Goal: Task Accomplishment & Management: Manage account settings

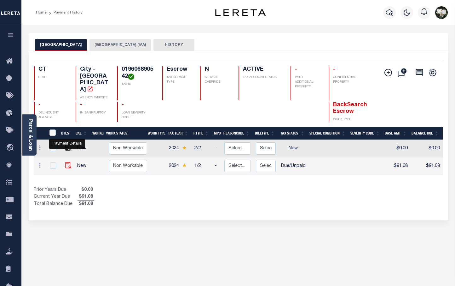
click at [65, 162] on img "" at bounding box center [68, 165] width 6 height 6
checkbox input "true"
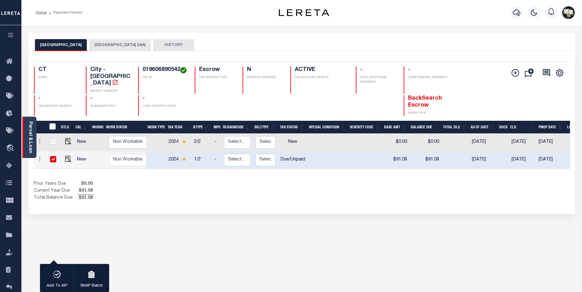
click at [28, 132] on link "Parcel & Loan" at bounding box center [30, 137] width 4 height 32
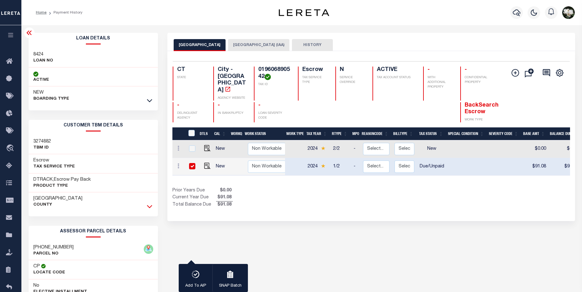
click at [148, 204] on icon at bounding box center [149, 206] width 5 height 7
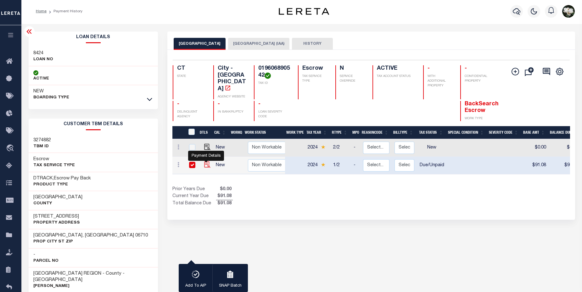
click at [205, 161] on img "" at bounding box center [207, 164] width 6 height 6
checkbox input "false"
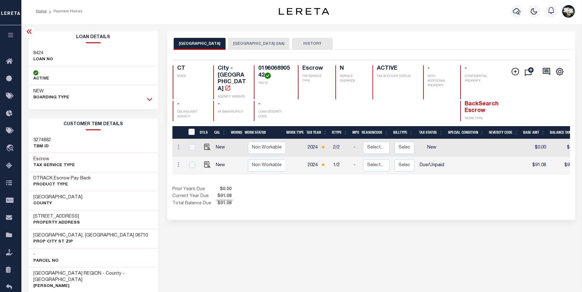
click at [151, 98] on icon at bounding box center [149, 99] width 5 height 7
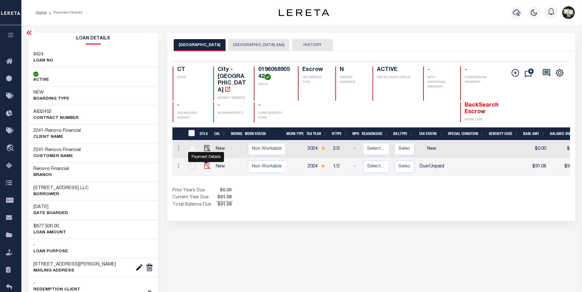
click at [206, 162] on img "" at bounding box center [207, 165] width 6 height 6
checkbox input "true"
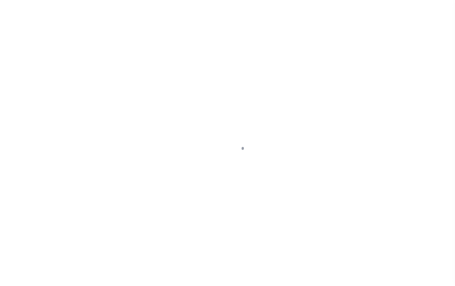
select select "DUE"
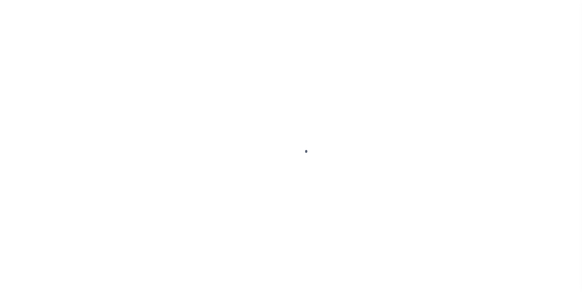
select select "DUE"
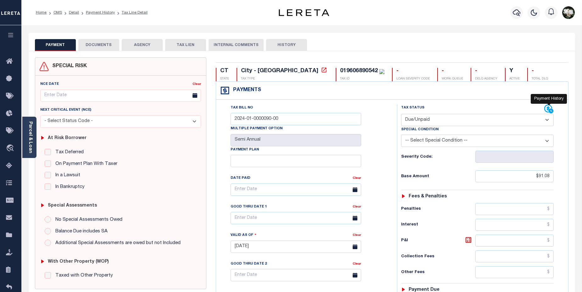
click at [547, 107] on icon at bounding box center [549, 108] width 9 height 9
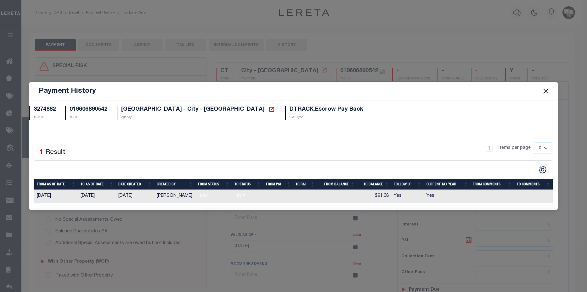
click at [546, 90] on button "Close" at bounding box center [546, 91] width 8 height 8
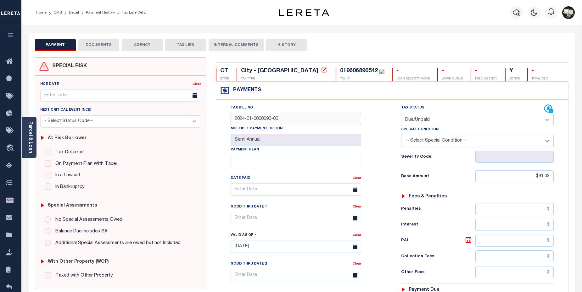
drag, startPoint x: 290, startPoint y: 123, endPoint x: 234, endPoint y: 117, distance: 56.1
click at [234, 117] on input "2024-01-0000090-00" at bounding box center [296, 119] width 131 height 12
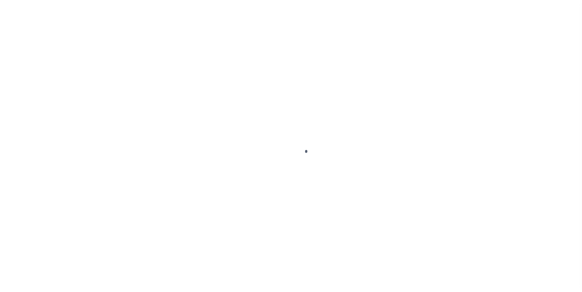
select select "DUE"
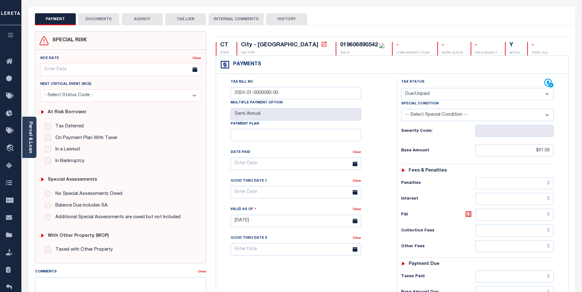
scroll to position [15, 0]
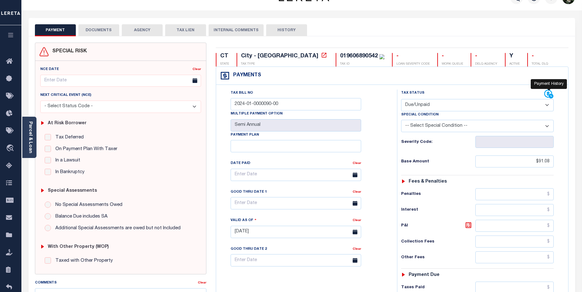
click at [549, 94] on icon at bounding box center [549, 94] width 8 height 8
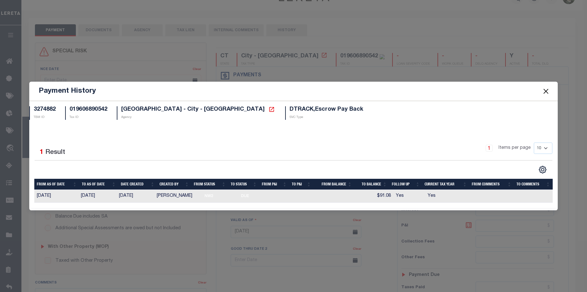
click at [544, 93] on button "Close" at bounding box center [546, 91] width 8 height 8
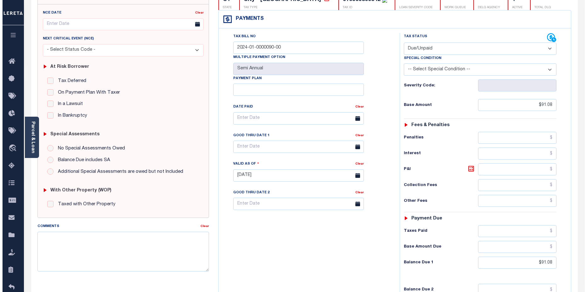
scroll to position [0, 0]
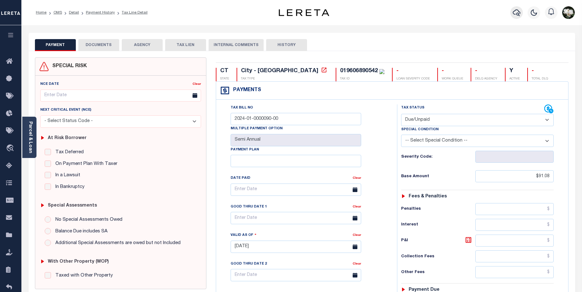
click at [515, 11] on icon "button" at bounding box center [517, 12] width 8 height 7
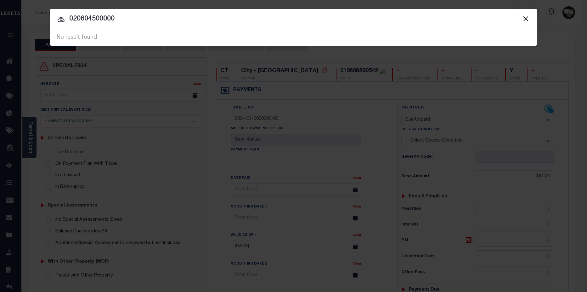
drag, startPoint x: 108, startPoint y: 19, endPoint x: 126, endPoint y: 19, distance: 17.6
click at [126, 19] on input "020604500000" at bounding box center [294, 19] width 488 height 11
type input "020604500002"
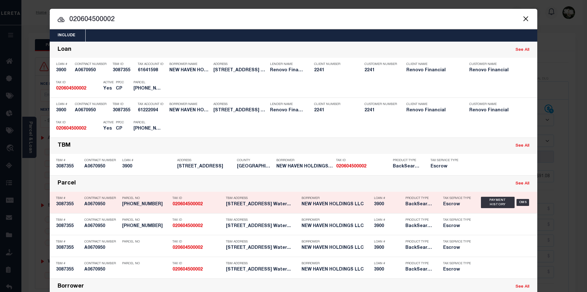
click at [213, 210] on div "Tax ID 020604500002" at bounding box center [198, 202] width 50 height 18
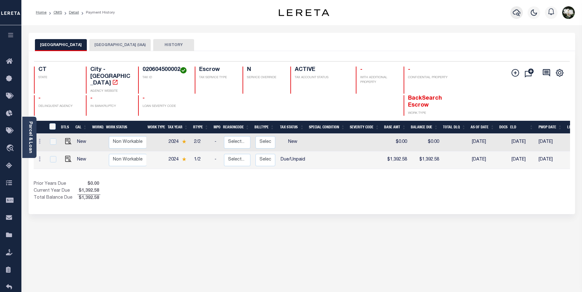
click at [516, 14] on icon "button" at bounding box center [517, 13] width 8 height 8
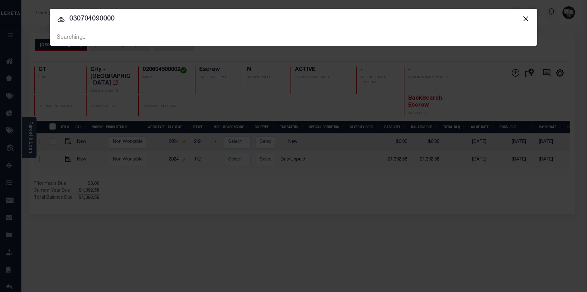
drag, startPoint x: 104, startPoint y: 20, endPoint x: 118, endPoint y: 19, distance: 14.8
click at [118, 19] on input "030704090000" at bounding box center [294, 19] width 488 height 11
type input "030704090541"
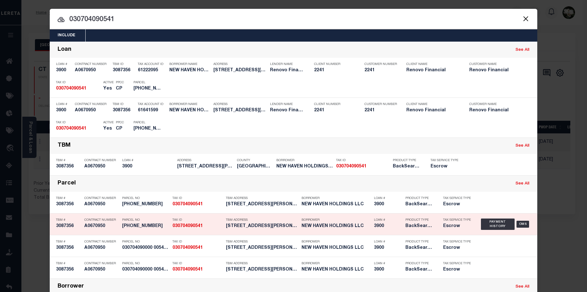
click at [338, 214] on div "3900 A0670950 TBM # 3087356 Contract Number A0670950 1708061 Parcel No 0307-040…" at bounding box center [294, 224] width 488 height 22
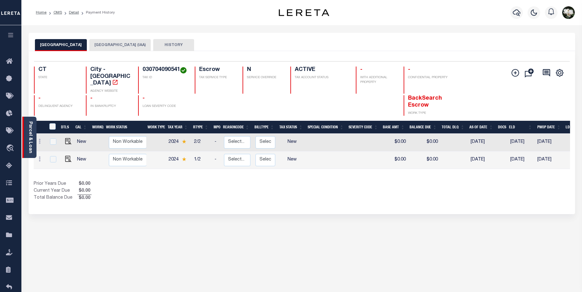
click at [28, 136] on link "Parcel & Loan" at bounding box center [30, 137] width 4 height 32
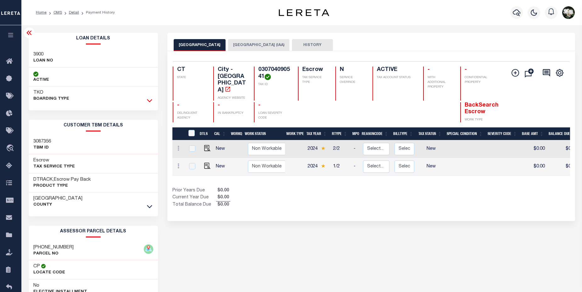
click at [150, 100] on icon at bounding box center [149, 100] width 5 height 7
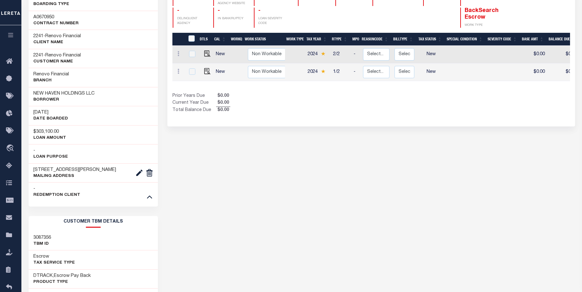
scroll to position [252, 0]
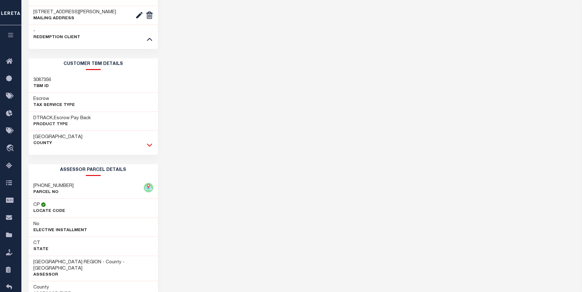
click at [148, 146] on icon at bounding box center [149, 144] width 5 height 7
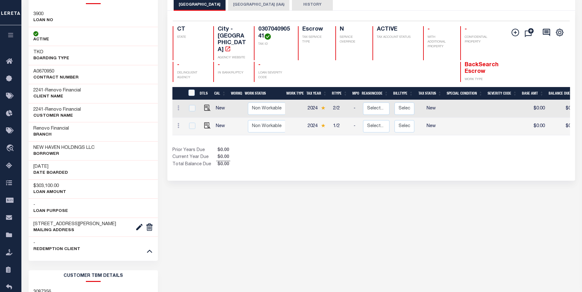
scroll to position [37, 0]
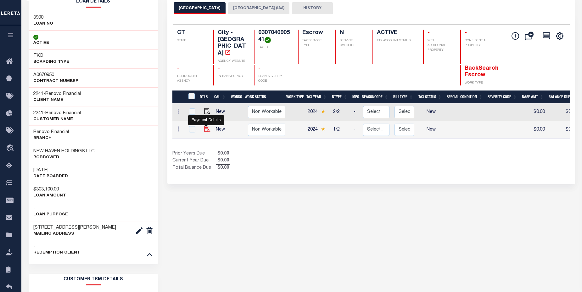
click at [207, 126] on img "" at bounding box center [207, 129] width 6 height 6
checkbox input "true"
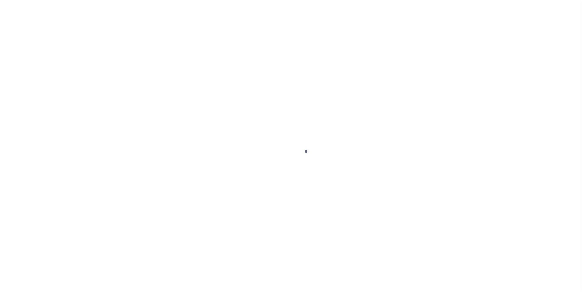
select select "NW2"
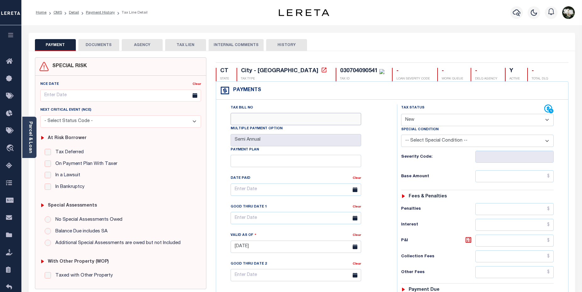
click at [261, 122] on input "Tax Bill No" at bounding box center [296, 119] width 131 height 12
type input "2024-01-0021403.00"
type input "[DATE]"
click at [550, 122] on select "- Select Status Code - Open Due/Unpaid Paid Incomplete No Tax Due Internal Refu…" at bounding box center [477, 120] width 153 height 12
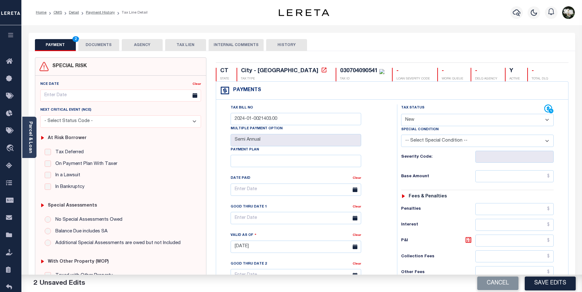
select select "DUE"
click at [401, 114] on select "- Select Status Code - Open Due/Unpaid Paid Incomplete No Tax Due Internal Refu…" at bounding box center [477, 120] width 153 height 12
click at [518, 175] on input "text" at bounding box center [515, 176] width 79 height 12
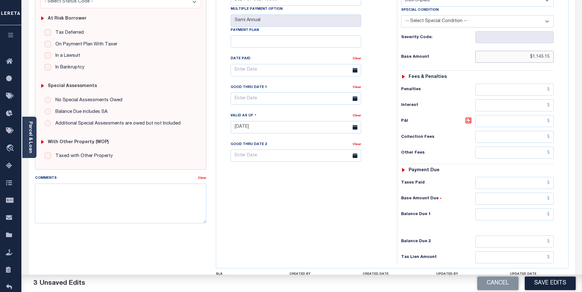
scroll to position [172, 0]
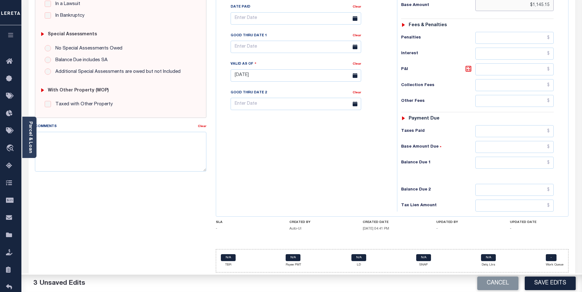
type input "$1,145.15"
click at [525, 162] on input "text" at bounding box center [515, 162] width 79 height 12
type input "$1,145.15"
click at [542, 285] on button "Save Edits" at bounding box center [550, 283] width 51 height 14
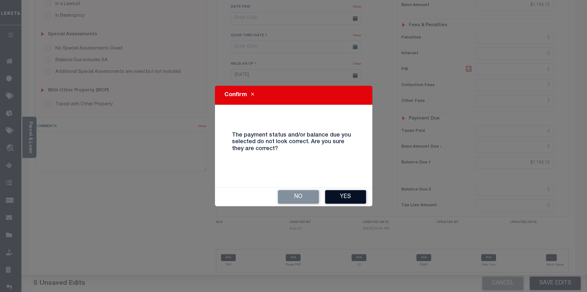
click at [346, 199] on button "Yes" at bounding box center [345, 197] width 41 height 14
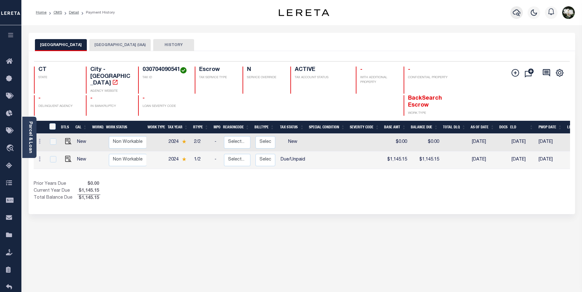
click at [513, 14] on icon "button" at bounding box center [517, 13] width 8 height 8
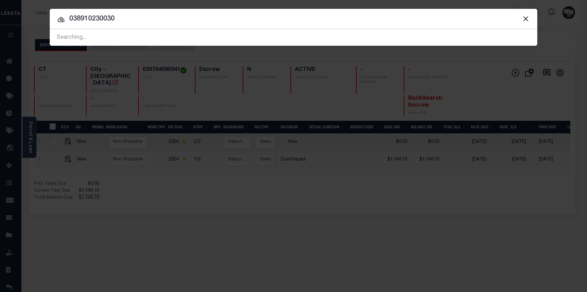
type input "038910230030"
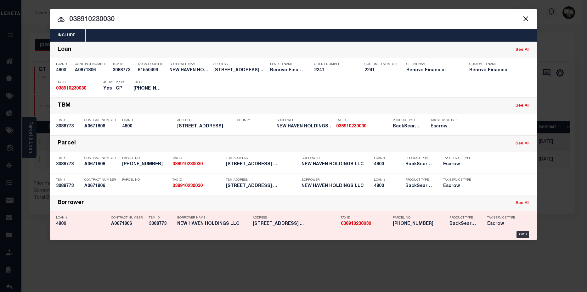
click at [436, 226] on h5 "[PHONE_NUMBER]" at bounding box center [420, 223] width 54 height 5
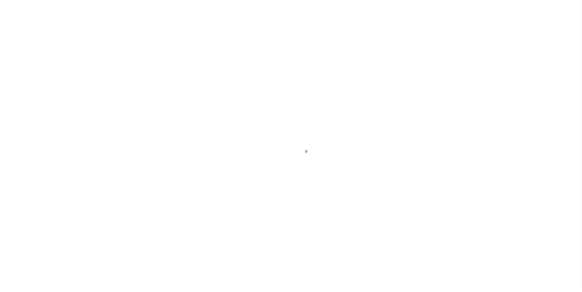
select select "Escrow"
type input "[STREET_ADDRESS]"
type input "[GEOGRAPHIC_DATA], CT 06706"
type input "a0k2L00001Vm0O7"
type input "CT"
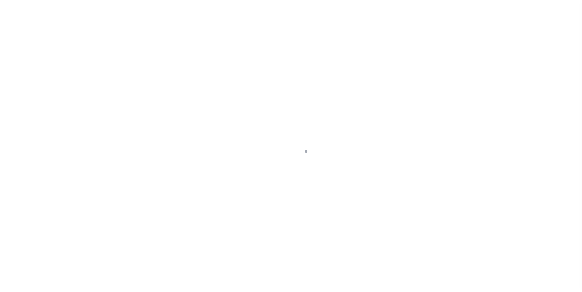
type textarea "Situs address change per client audit"
select select "25066"
select select
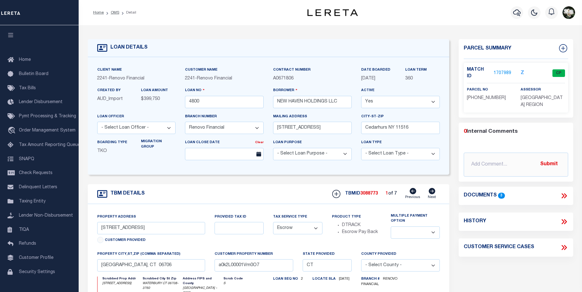
click at [503, 70] on link "1707989" at bounding box center [503, 73] width 18 height 7
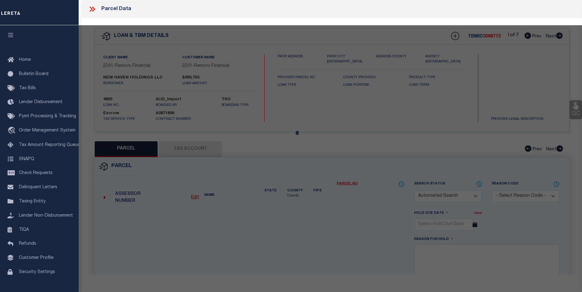
checkbox input "false"
select select "CP"
type input "NEW HAVEN HOLDINGS LLC"
select select
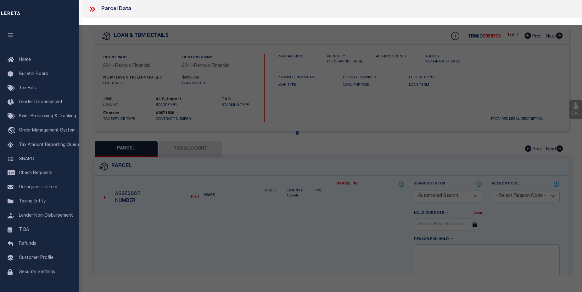
type input "30 VAIL ST UNIT 3"
checkbox input "false"
type textarea "Map Block Lot: [PHONE_NUMBER] Volume / Page: 8442/ 267"
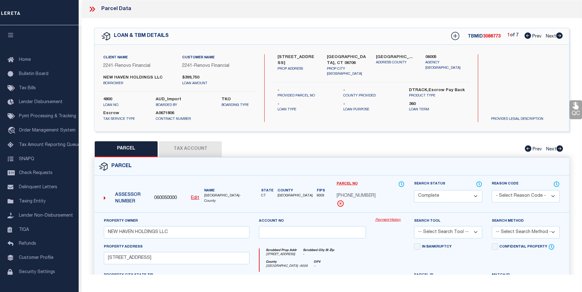
click at [380, 222] on div "Payment History" at bounding box center [390, 230] width 39 height 26
click at [390, 219] on link "Payment History" at bounding box center [390, 219] width 29 height 5
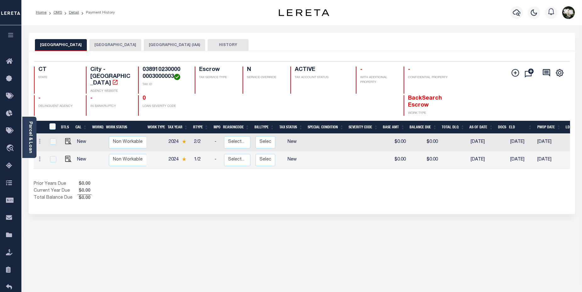
click at [111, 47] on button "WATERBURY CITY" at bounding box center [115, 45] width 52 height 12
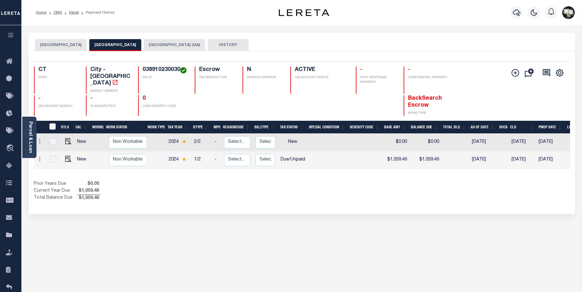
click at [59, 45] on button "WATERBURY CITY" at bounding box center [61, 45] width 52 height 12
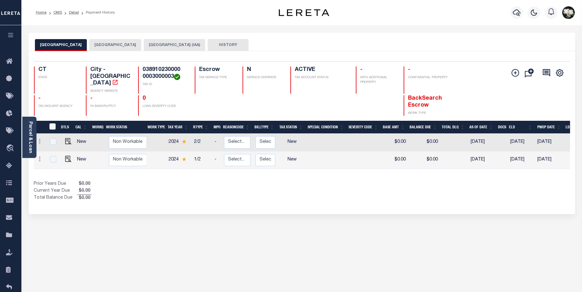
click at [102, 46] on button "WATERBURY CITY" at bounding box center [115, 45] width 52 height 12
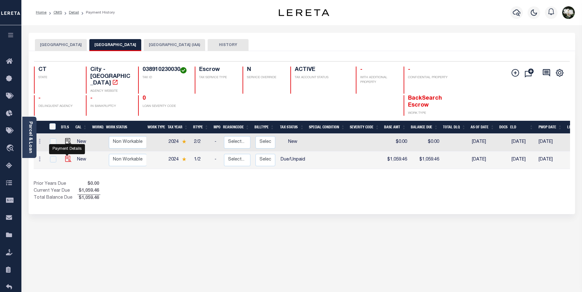
click at [67, 156] on img "" at bounding box center [68, 159] width 6 height 6
checkbox input "true"
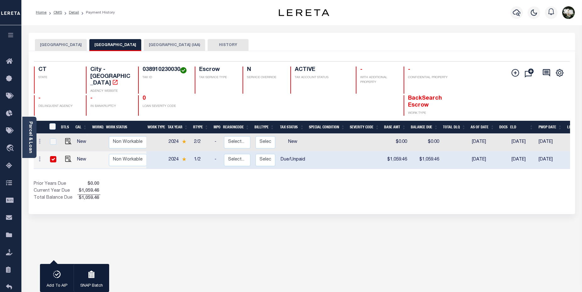
click at [54, 156] on input "checkbox" at bounding box center [53, 159] width 6 height 6
checkbox input "false"
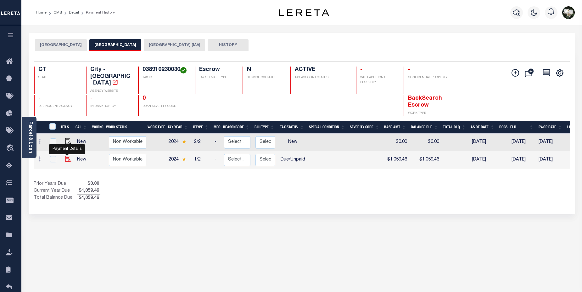
click at [69, 156] on img "" at bounding box center [68, 159] width 6 height 6
checkbox input "true"
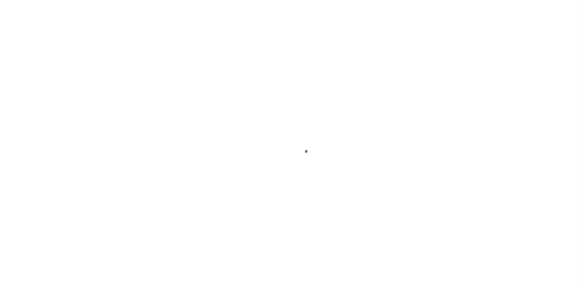
select select "DUE"
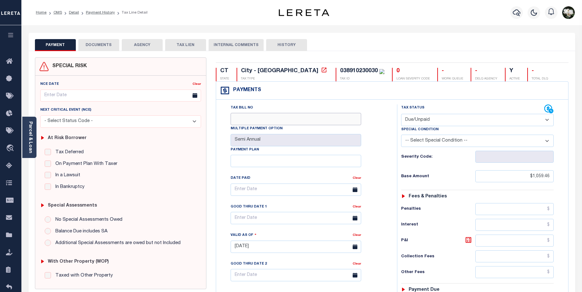
click at [250, 123] on input "Tax Bill No" at bounding box center [296, 119] width 131 height 12
type input "2024-01-0021404-00"
type input "08/29/2025"
click at [503, 122] on select "- Select Status Code - Open Due/Unpaid Paid Incomplete No Tax Due Internal Refu…" at bounding box center [477, 120] width 153 height 12
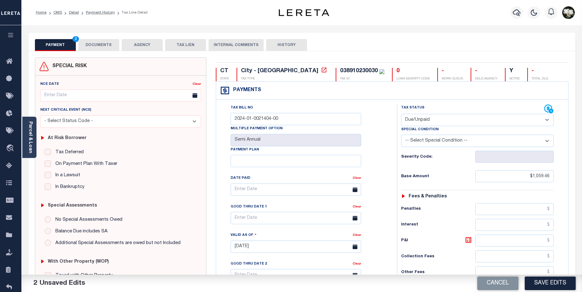
click at [401, 114] on select "- Select Status Code - Open Due/Unpaid Paid Incomplete No Tax Due Internal Refu…" at bounding box center [477, 120] width 153 height 12
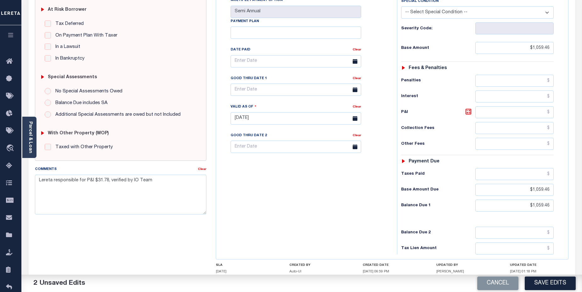
scroll to position [105, 0]
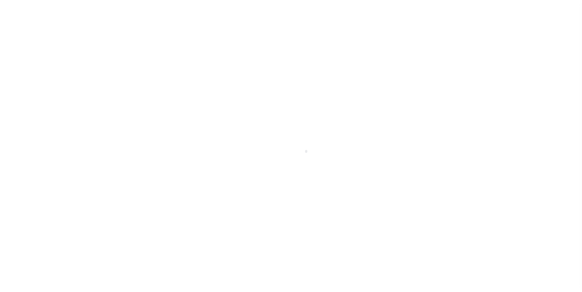
select select "DUE"
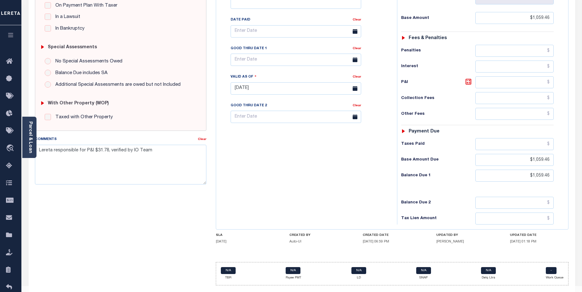
scroll to position [94, 0]
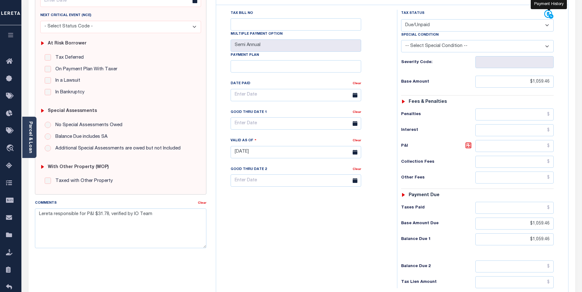
click at [550, 16] on icon at bounding box center [551, 16] width 5 height 5
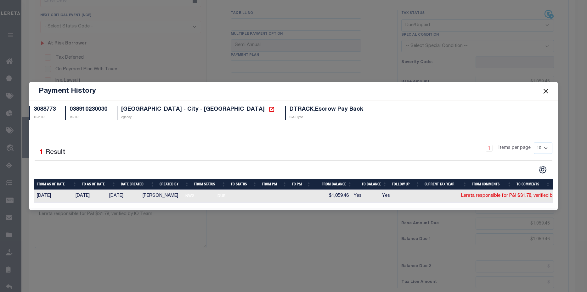
click at [548, 91] on button "Close" at bounding box center [546, 91] width 8 height 8
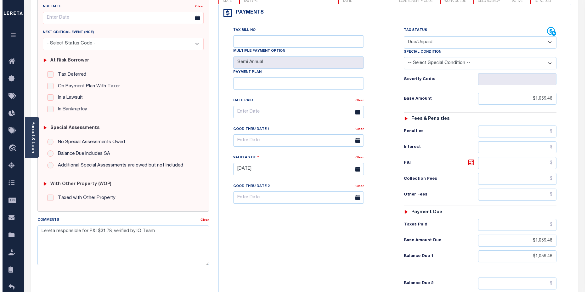
scroll to position [0, 0]
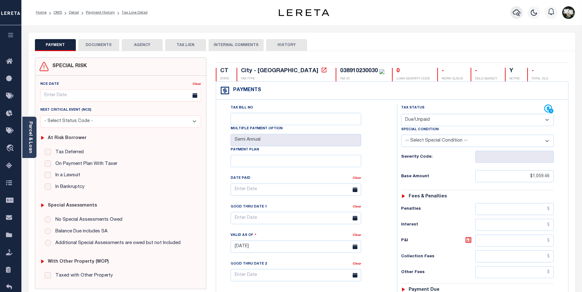
click at [520, 12] on icon "button" at bounding box center [517, 13] width 8 height 8
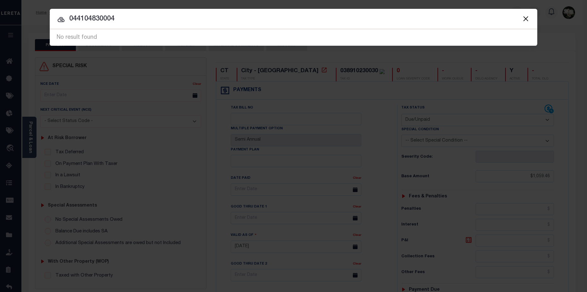
drag, startPoint x: 129, startPoint y: 19, endPoint x: 67, endPoint y: 19, distance: 61.7
click at [67, 19] on input "044104830004" at bounding box center [294, 19] width 488 height 11
click at [522, 14] on button "Close" at bounding box center [526, 18] width 8 height 8
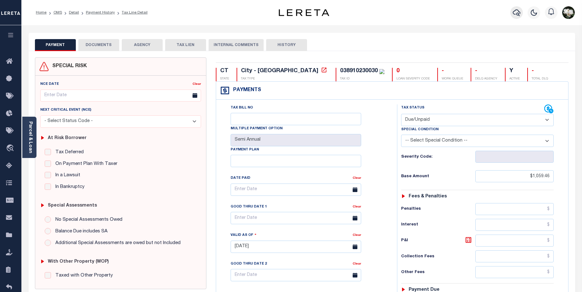
click at [515, 15] on icon "button" at bounding box center [517, 12] width 8 height 7
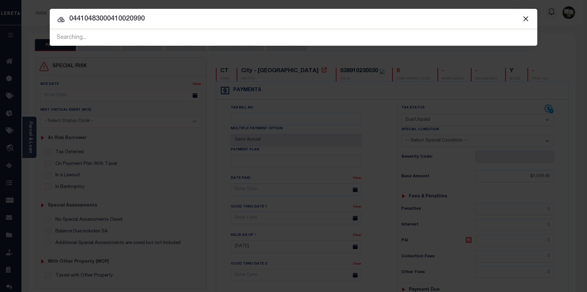
drag, startPoint x: 75, startPoint y: 16, endPoint x: -6, endPoint y: 16, distance: 81.2
click at [0, 16] on html "Home OMS Detail Payment History Tax Line Detail" at bounding box center [293, 231] width 587 height 462
type input "10020990"
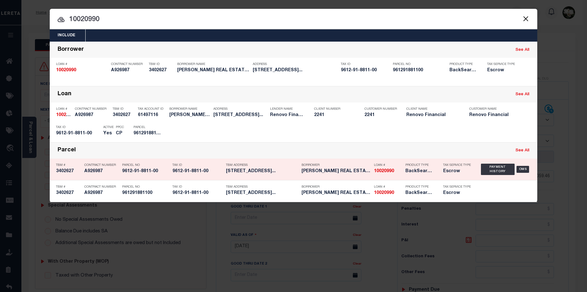
click at [301, 174] on div "Borrower [PERSON_NAME] REAL ESTATE HOLDINGS LLC" at bounding box center [333, 169] width 72 height 18
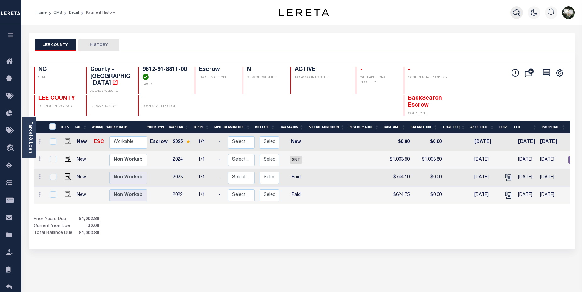
click at [514, 15] on icon "button" at bounding box center [517, 13] width 8 height 8
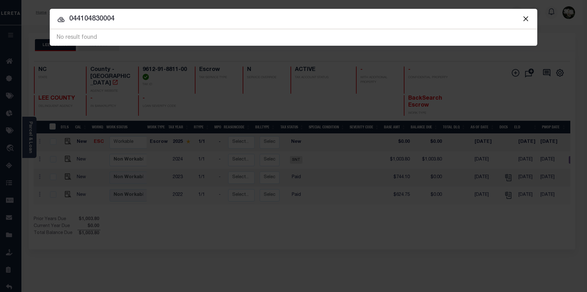
drag, startPoint x: 131, startPoint y: 21, endPoint x: 25, endPoint y: 21, distance: 105.5
click at [25, 21] on div "Include Loans TBM Customers Borrowers Payments (Lender Non-Disb) Payments (Lend…" at bounding box center [293, 146] width 587 height 292
type input "35 mountain village"
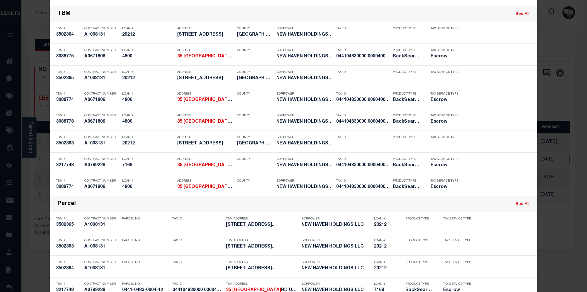
scroll to position [535, 0]
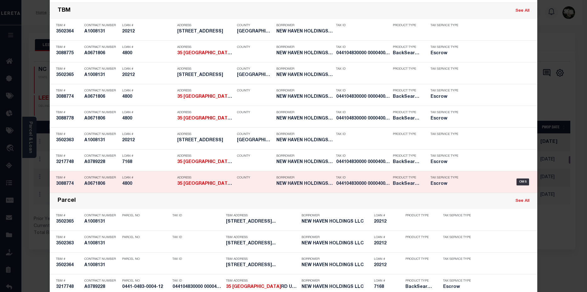
click at [388, 183] on div "Product Type BackSearch,Escrow" at bounding box center [407, 182] width 38 height 18
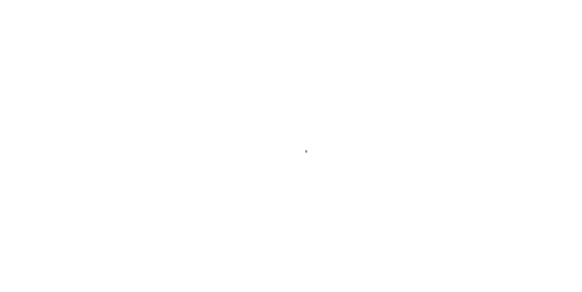
select select "Escrow"
type input "[STREET_ADDRESS]"
type input "[GEOGRAPHIC_DATA], CT 06706"
type input "a0k2L00001Vm0OM"
type input "CT"
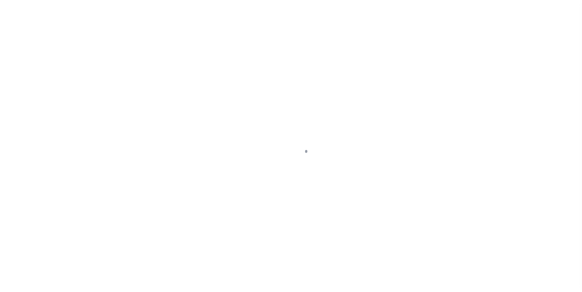
type textarea "Situs address change per client audit"
select select "25066"
select select
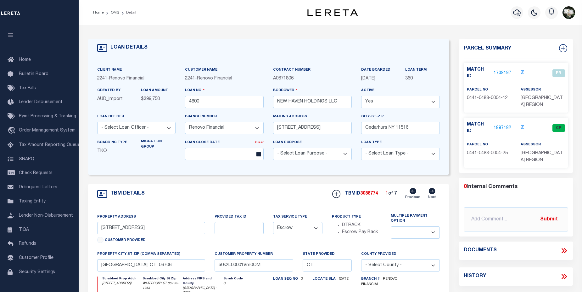
click at [505, 70] on link "1708197" at bounding box center [503, 73] width 18 height 7
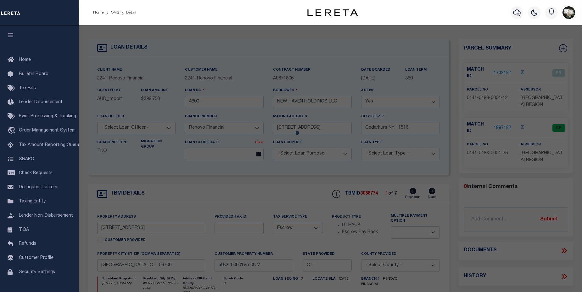
checkbox input "false"
select select "PR"
type input "ZALTZ ISRAEL A"
type input "044104830000 0000400025"
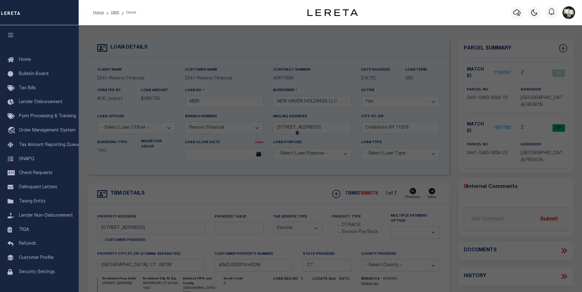
select select
type input "[STREET_ADDRESS]"
type input "CT"
type textarea "Map Block Lot: [PHONE_NUMBER]"
type textarea "[DATE]- PR'd parcel to add new parcel 0441-0483-0004-25. Unit #25."
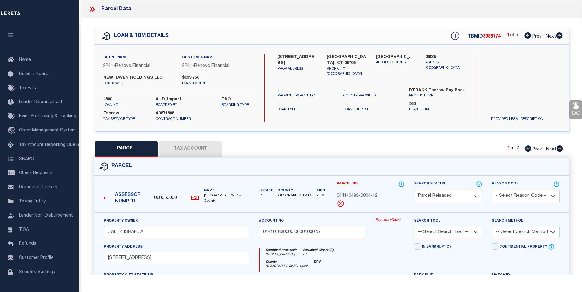
click at [564, 36] on div "LOAN & TBM DETAILS TBMID 3088774 1 of 7 Prev Next" at bounding box center [331, 36] width 475 height 16
click at [559, 36] on icon at bounding box center [559, 35] width 7 height 6
select select "AS"
checkbox input "false"
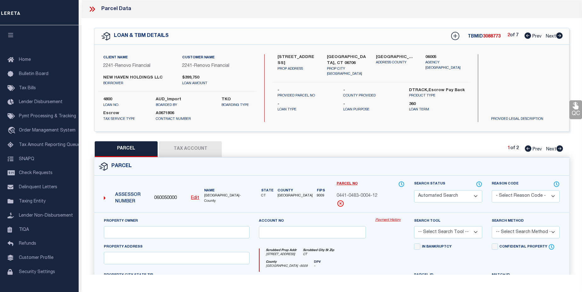
select select "CP"
type input "NEW HAVEN HOLDINGS LLC"
select select
type input "30 VAIL ST UNIT 3"
checkbox input "false"
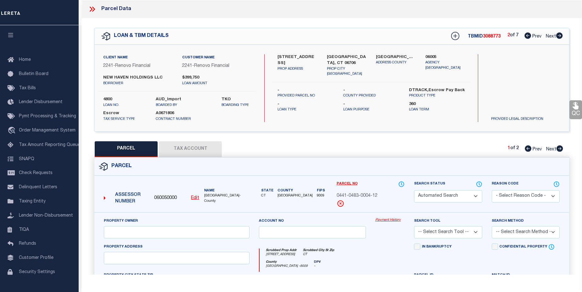
type textarea "Map Block Lot: 0389-1023-0030 Volume / Page: 8442/ 267"
click at [559, 36] on icon at bounding box center [559, 35] width 7 height 6
select select "AS"
checkbox input "false"
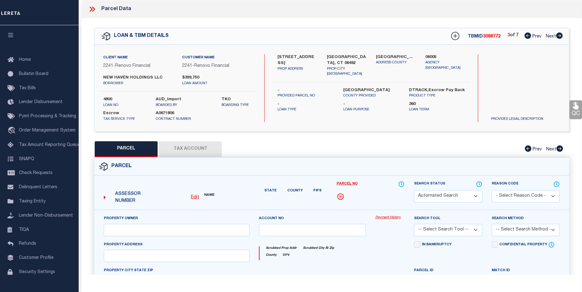
select select "CP"
type input "NEW HAVEN HOLDINGS LLC BORROWER"
type input "Acct# D0440300 (3/5/24 Jessica)"
select select
type input "50 Sigwin Circle Unit 54"
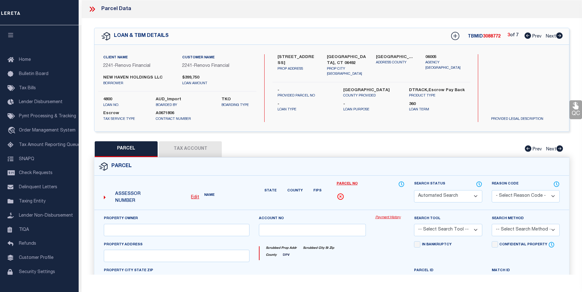
type textarea "05/10/2022 Jessica Sanchez Obtained parcel from Gentlemen from Wallingford Asse…"
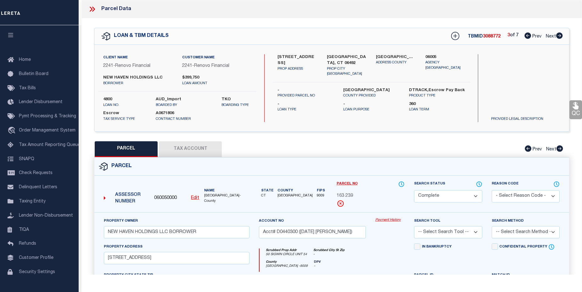
click at [559, 36] on icon at bounding box center [559, 35] width 7 height 6
select select "AS"
checkbox input "false"
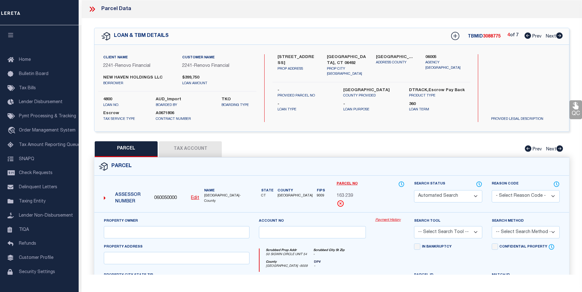
select select "CP"
type input "NEW HAVEN HOLDINGS LLC"
select select
type input "35 MOUNTAIN VILLAGE RD 24"
checkbox input "false"
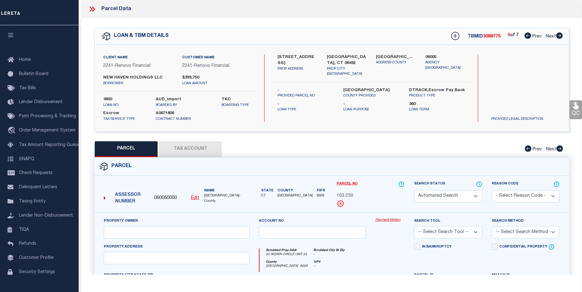
type input "WATERBURY CT"
type textarea "MAP BLOCK LOT 0441-0483-0004"
type textarea "TaxID mask has been adjusted. MLC 12/13/2024 HH - 12/11/24 - Put in JR status f…"
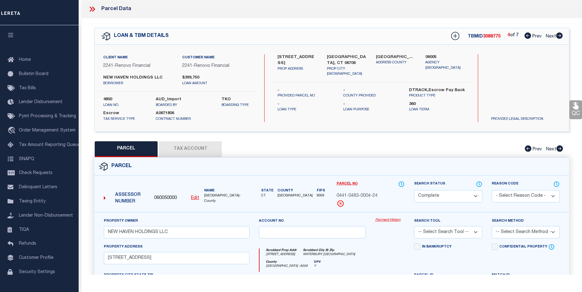
click at [559, 36] on icon at bounding box center [559, 35] width 7 height 6
select select "AS"
checkbox input "false"
select select "CP"
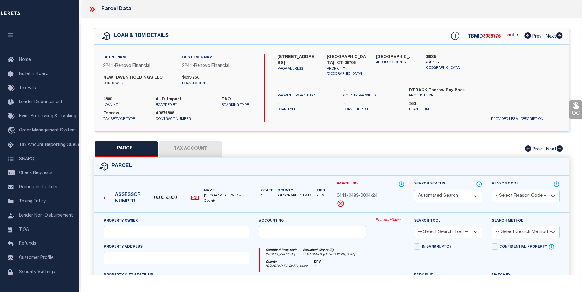
type input "NEW HAVEN HOLDINGS LLC"
select select
type input "25 LISA COURT 6"
checkbox input "false"
type textarea "Unique ID : 006002540000 0000300006 Volume / Page : 8539/ 197 Unit# : 6"
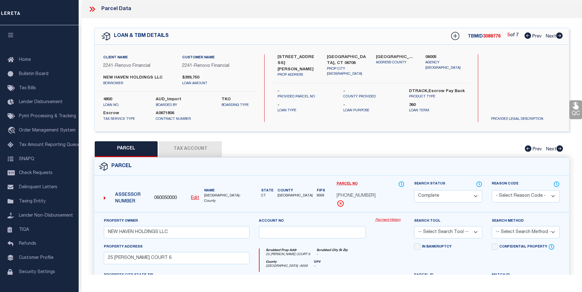
click at [559, 36] on icon at bounding box center [559, 35] width 7 height 6
select select "AS"
checkbox input "false"
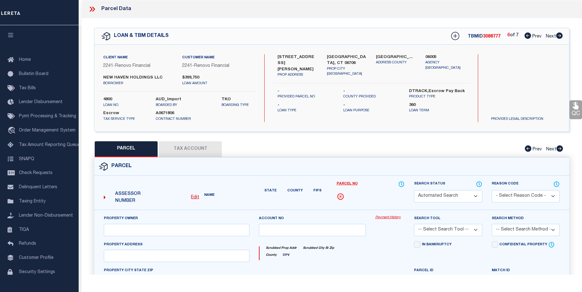
select select "CP"
type input "NEW HAVEN HOLDINGS LLC"
type input "006002540000 0000100002"
select select
type input "16 LISA COURT UNIT 2"
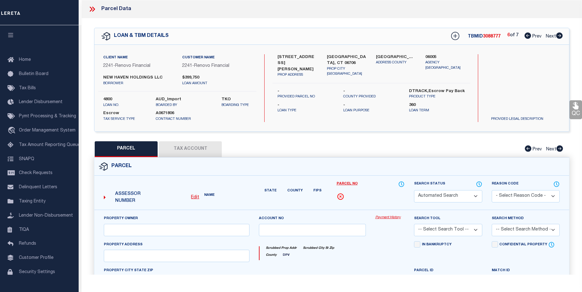
checkbox input "false"
type textarea "Map Block Lot: 0060-0254-0001 Volume / Page: 8442/ 268"
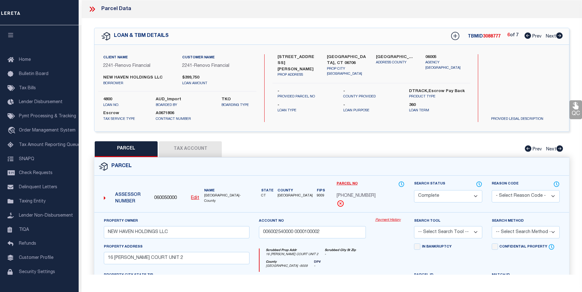
click at [530, 37] on icon at bounding box center [528, 35] width 7 height 6
select select "AS"
checkbox input "false"
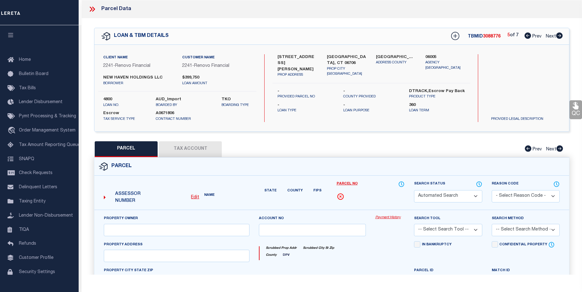
select select "CP"
type input "NEW HAVEN HOLDINGS LLC"
select select
type input "25 LISA COURT 6"
checkbox input "false"
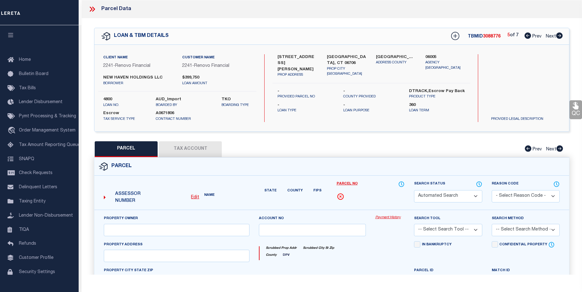
type textarea "Unique ID : 006002540000 0000300006 Volume / Page : 8539/ 197 Unit# : 6"
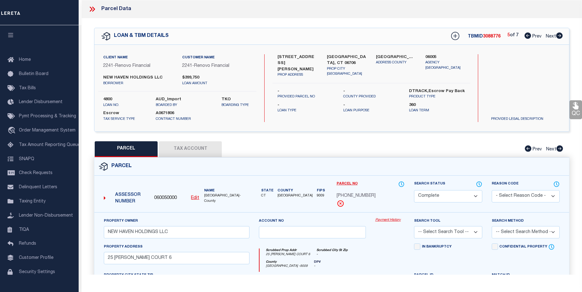
click at [530, 37] on icon at bounding box center [528, 35] width 7 height 6
select select "AS"
checkbox input "false"
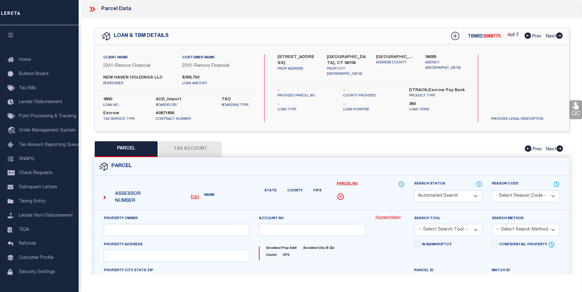
select select "CP"
type input "NEW HAVEN HOLDINGS LLC"
select select
type input "[STREET_ADDRESS]"
checkbox input "false"
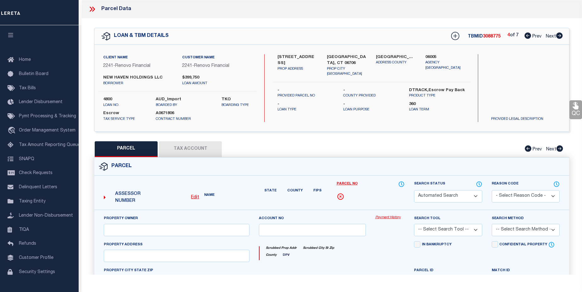
type input "WATERBURY CT"
type textarea "MAP BLOCK LOT [PHONE_NUMBER]"
type textarea "TaxID mask has been adjusted. MLC 12/13/2024 HH - 12/11/24 - Put in JR status f…"
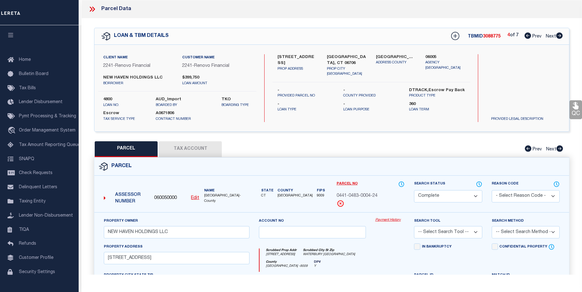
click at [530, 37] on icon at bounding box center [528, 35] width 7 height 6
select select "AS"
checkbox input "false"
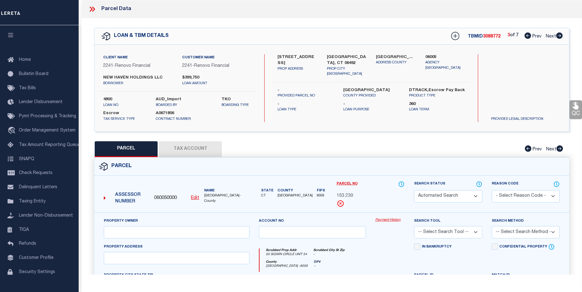
select select "CP"
type input "NEW HAVEN HOLDINGS LLC BORROWER"
type input "Acct# D0440300 (3/5/24 Jessica)"
select select
type input "50 Sigwin Circle Unit 54"
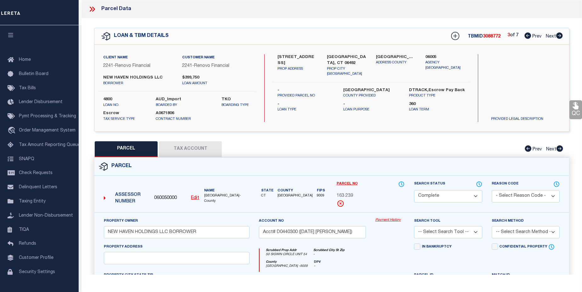
type textarea "05/10/2022 Jessica Sanchez Obtained parcel from Gentlemen from Wallingford Asse…"
click at [530, 37] on icon at bounding box center [528, 35] width 7 height 6
select select "AS"
checkbox input "false"
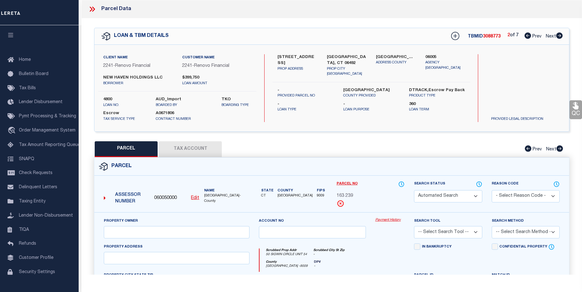
select select "CP"
type input "NEW HAVEN HOLDINGS LLC"
select select
type input "30 VAIL ST UNIT 3"
checkbox input "false"
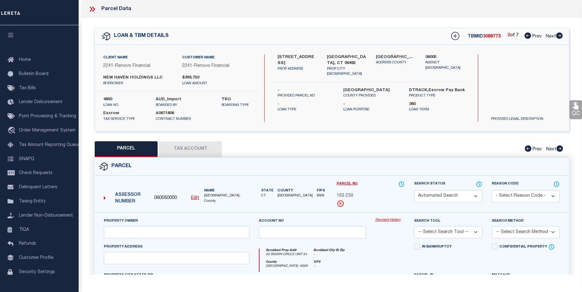
type textarea "Map Block Lot: 0389-1023-0030 Volume / Page: 8442/ 267"
click at [530, 37] on icon at bounding box center [528, 35] width 7 height 6
select select "AS"
checkbox input "false"
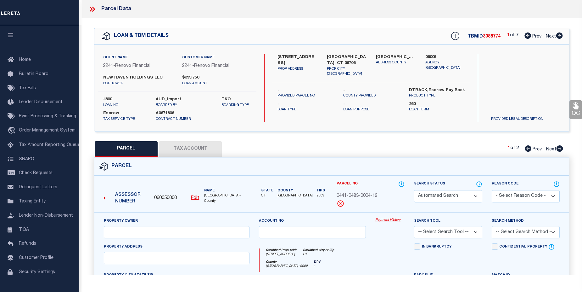
select select "PR"
type input "ZALTZ ISRAEL A"
type input "044104830000 0000400025"
select select
type input "35 MOUNTAIN VILLAGE RD 12"
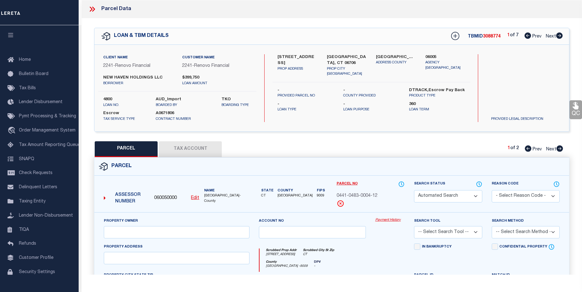
type input "CT"
type textarea "Map Block Lot: 0441-0483-0004"
type textarea "01/27/23- PR'd parcel to add new parcel 0441-0483-0004-25. Unit #25."
click at [382, 219] on link "Payment History" at bounding box center [390, 219] width 29 height 5
click at [528, 38] on icon at bounding box center [528, 35] width 7 height 6
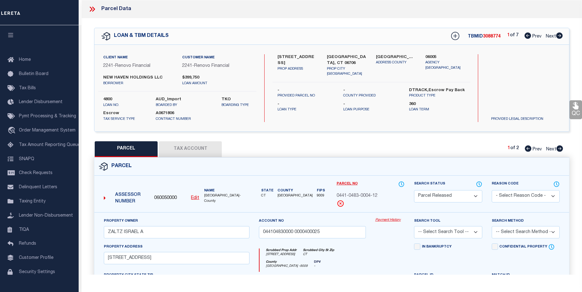
click at [562, 36] on icon at bounding box center [560, 35] width 7 height 6
select select "AS"
checkbox input "false"
select select "CP"
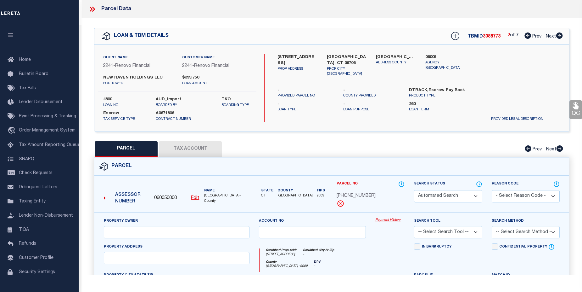
type input "NEW HAVEN HOLDINGS LLC"
select select
type input "30 VAIL ST UNIT 3"
checkbox input "false"
type textarea "Map Block Lot: 0389-1023-0030 Volume / Page: 8442/ 267"
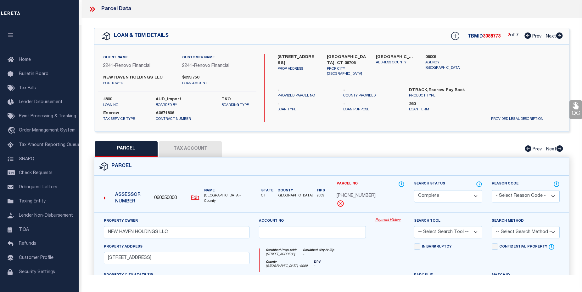
click at [562, 36] on icon at bounding box center [560, 35] width 7 height 6
select select "AS"
checkbox input "false"
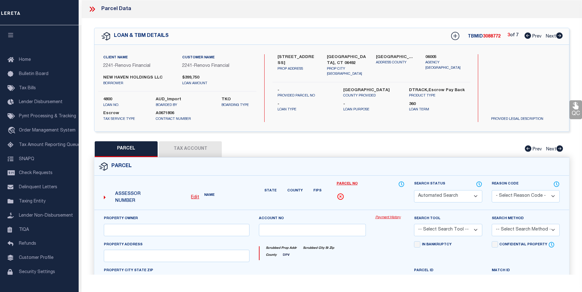
select select "CP"
type input "NEW HAVEN HOLDINGS LLC BORROWER"
type input "Acct# D0440300 (3/5/24 Jessica)"
select select
type input "50 Sigwin Circle Unit 54"
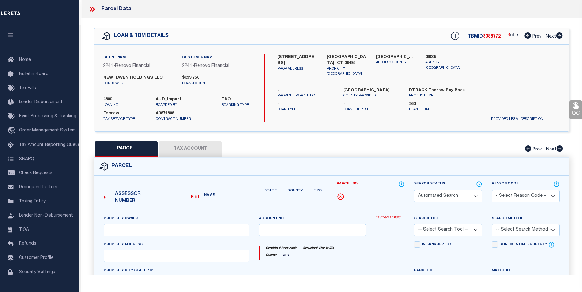
type textarea "05/10/2022 Jessica Sanchez Obtained parcel from Gentlemen from Wallingford Asse…"
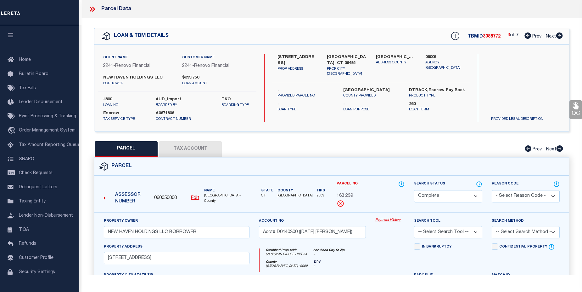
click at [562, 36] on icon at bounding box center [560, 35] width 7 height 6
select select "AS"
checkbox input "false"
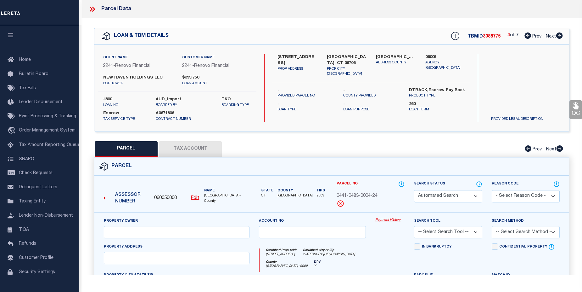
select select "CP"
type input "NEW HAVEN HOLDINGS LLC"
select select
type input "35 MOUNTAIN VILLAGE RD 24"
checkbox input "false"
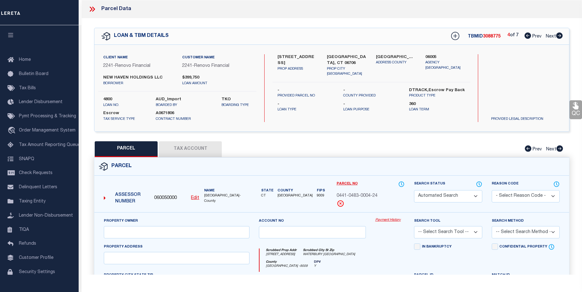
type input "WATERBURY CT"
type textarea "MAP BLOCK LOT 0441-0483-0004"
type textarea "TaxID mask has been adjusted. MLC 12/13/2024 HH - 12/11/24 - Put in JR status f…"
click at [559, 36] on icon at bounding box center [559, 35] width 7 height 6
select select "AS"
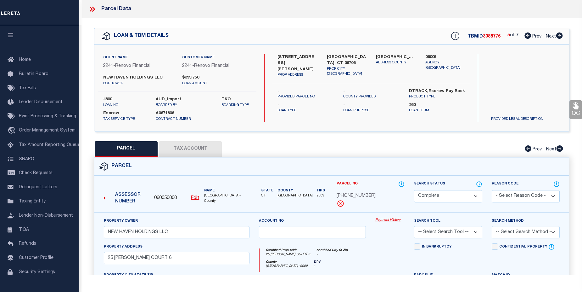
click at [559, 36] on icon at bounding box center [559, 35] width 7 height 6
click at [529, 38] on icon at bounding box center [528, 35] width 7 height 6
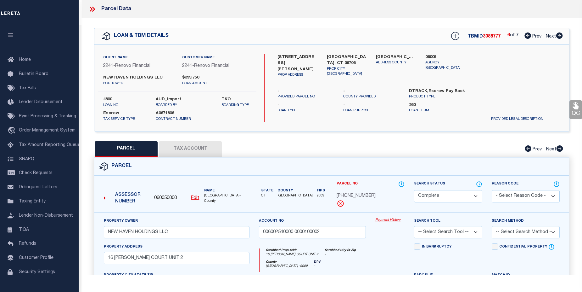
click at [529, 38] on icon at bounding box center [528, 35] width 7 height 6
click at [528, 36] on icon at bounding box center [528, 35] width 7 height 6
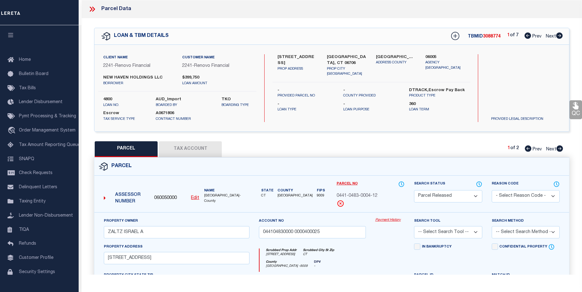
click at [389, 219] on link "Payment History" at bounding box center [390, 219] width 29 height 5
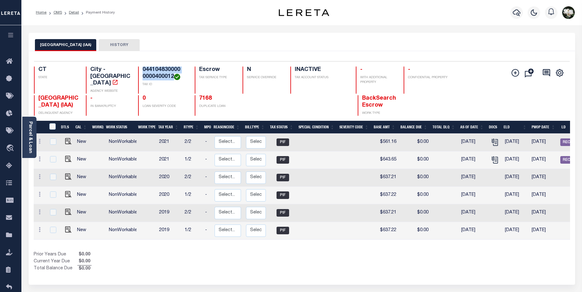
drag, startPoint x: 143, startPoint y: 70, endPoint x: 173, endPoint y: 78, distance: 31.3
click at [173, 78] on h4 "044104830000 0000400012" at bounding box center [165, 73] width 45 height 14
copy h4 "044104830000 0000400012"
click at [518, 13] on icon "button" at bounding box center [517, 13] width 8 height 8
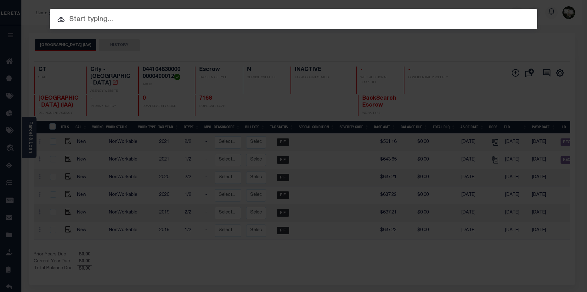
click at [116, 19] on input "text" at bounding box center [294, 19] width 488 height 11
paste input "044104830000 0000400012"
type input "044104830000 0000400012"
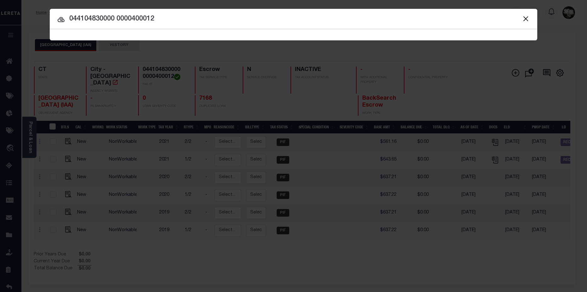
click at [169, 21] on input "044104830000 0000400012" at bounding box center [294, 19] width 488 height 11
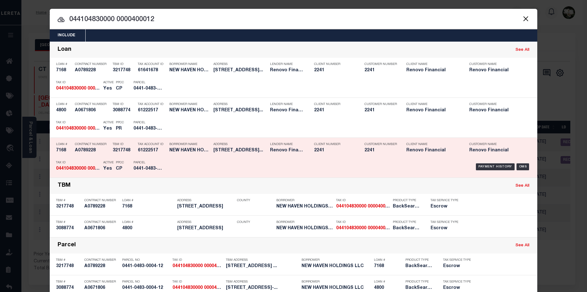
click at [263, 163] on div "Payment History OMS" at bounding box center [351, 166] width 360 height 18
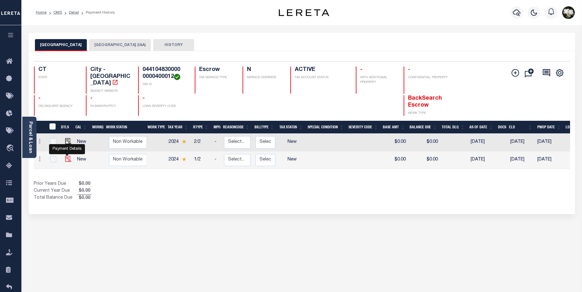
click at [65, 156] on img "" at bounding box center [68, 159] width 6 height 6
checkbox input "true"
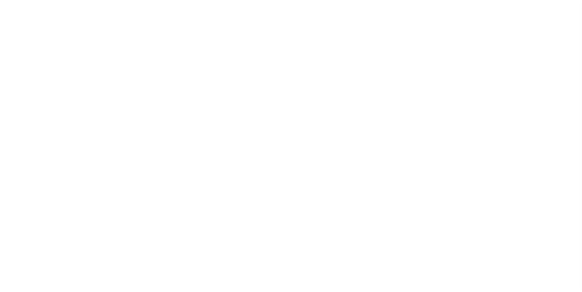
select select "NW2"
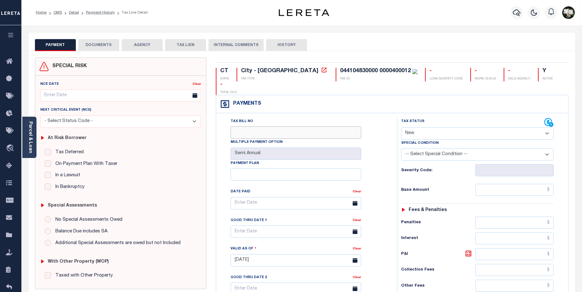
click at [258, 126] on input "Tax Bill No" at bounding box center [296, 132] width 131 height 12
type input "2024-01-0021405-00"
click at [547, 127] on select "- Select Status Code - Open Due/Unpaid Paid Incomplete No Tax Due Internal Refu…" at bounding box center [477, 133] width 153 height 12
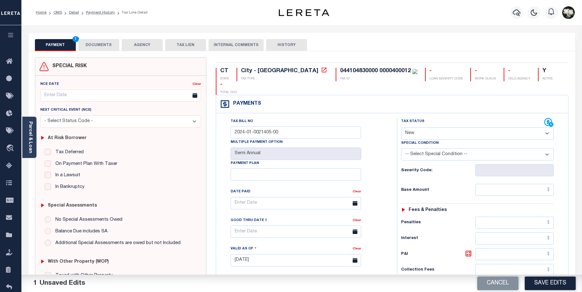
select select "DUE"
click at [401, 127] on select "- Select Status Code - Open Due/Unpaid Paid Incomplete No Tax Due Internal Refu…" at bounding box center [477, 133] width 153 height 12
click at [524, 184] on input "text" at bounding box center [515, 190] width 79 height 12
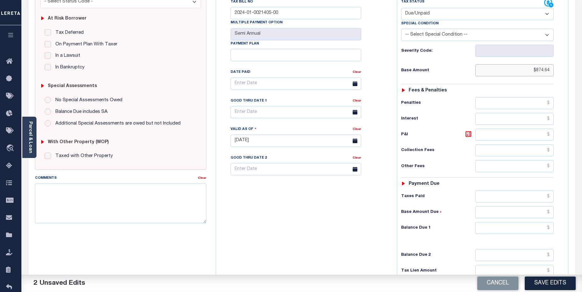
scroll to position [128, 0]
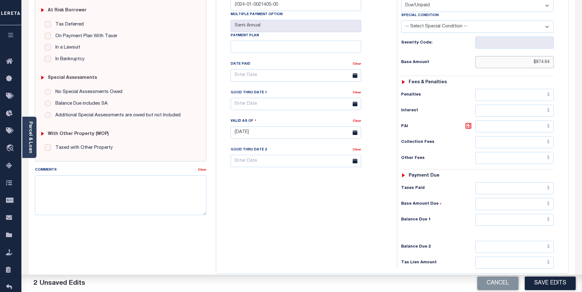
type input "$874.64"
click at [527, 213] on input "text" at bounding box center [515, 219] width 79 height 12
type input "$874.64"
click at [540, 279] on button "Save Edits" at bounding box center [550, 283] width 51 height 14
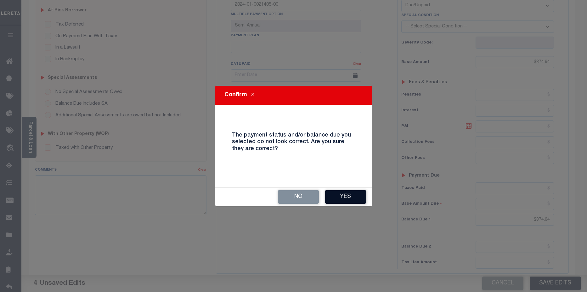
click at [360, 199] on button "Yes" at bounding box center [345, 197] width 41 height 14
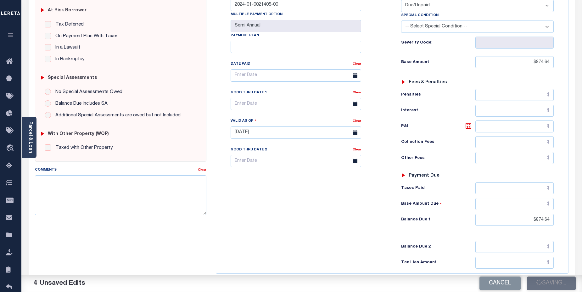
checkbox input "false"
type input "$874.64"
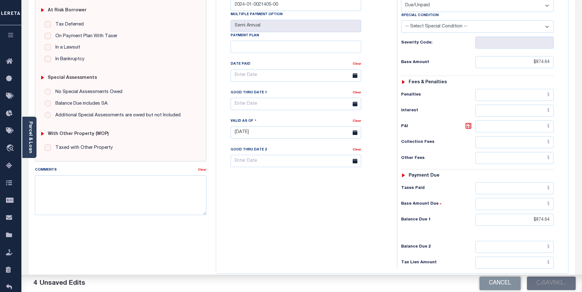
type input "$874.64"
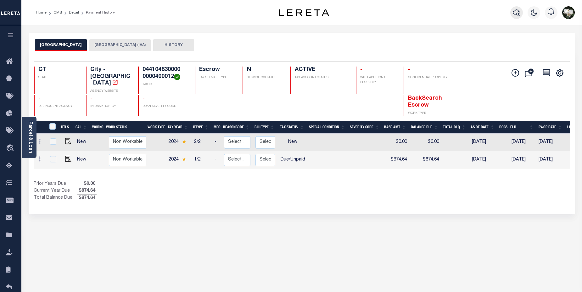
click at [516, 13] on icon "button" at bounding box center [517, 13] width 8 height 8
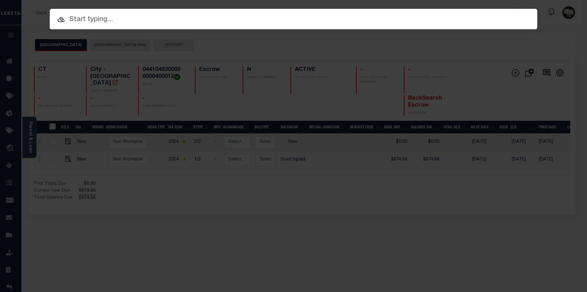
click at [122, 19] on input "text" at bounding box center [294, 19] width 488 height 11
paste input "044104830000 0000400012"
drag, startPoint x: 148, startPoint y: 18, endPoint x: 159, endPoint y: 18, distance: 10.7
click at [159, 18] on input "044104830000 0000400012" at bounding box center [294, 19] width 488 height 11
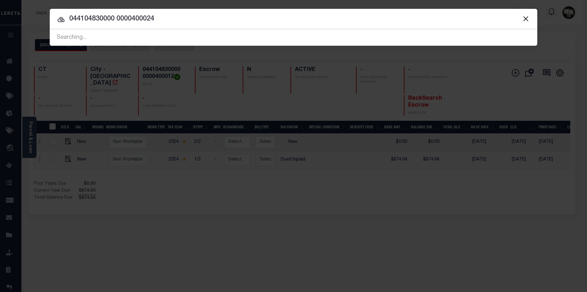
type input "044104830000 0000400024"
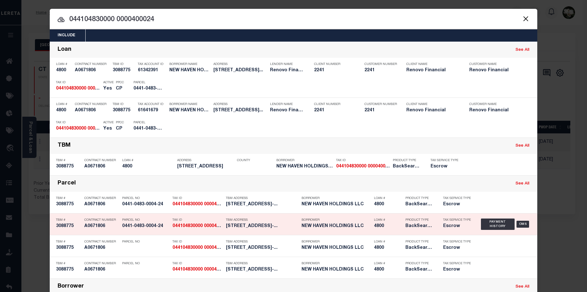
click at [237, 227] on h5 "35 MOUNTAIN VILLAGE RD UNIT 35-..." at bounding box center [262, 225] width 72 height 5
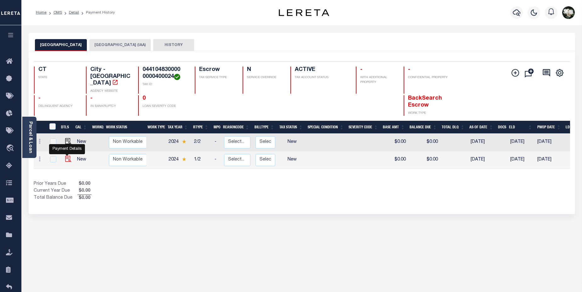
click at [66, 156] on img "" at bounding box center [68, 159] width 6 height 6
checkbox input "true"
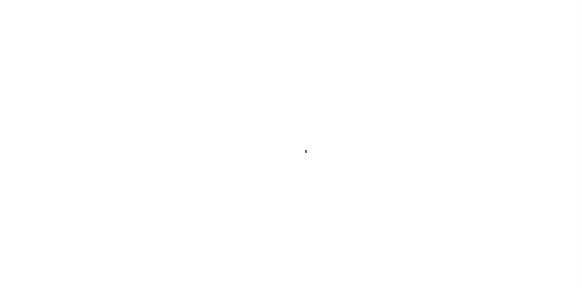
select select "NW2"
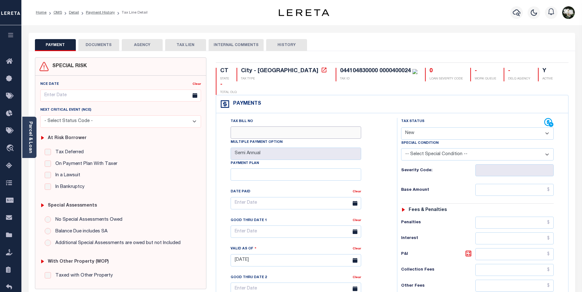
click at [273, 126] on input "Tax Bill No" at bounding box center [296, 132] width 131 height 12
type input "2024-01-0021406-00"
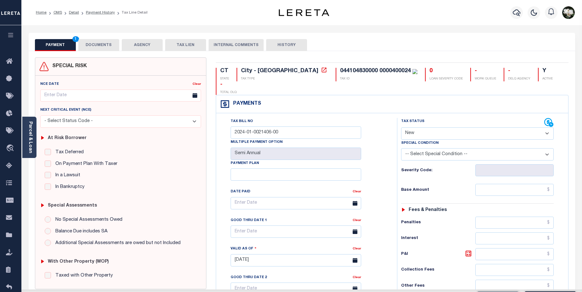
click at [550, 127] on select "- Select Status Code - Open Due/Unpaid Paid Incomplete No Tax Due Internal Refu…" at bounding box center [477, 133] width 153 height 12
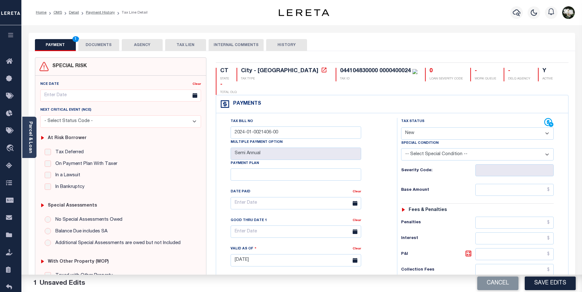
select select "DUE"
click at [401, 127] on select "- Select Status Code - Open Due/Unpaid Paid Incomplete No Tax Due Internal Refu…" at bounding box center [477, 133] width 153 height 12
click at [519, 184] on input "text" at bounding box center [515, 190] width 79 height 12
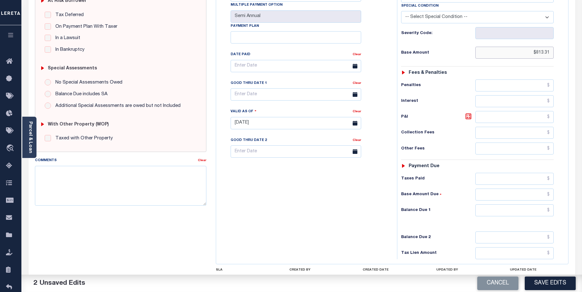
scroll to position [150, 0]
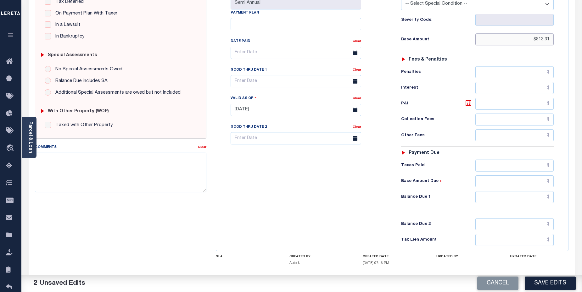
type input "$813.31"
click at [520, 191] on input "text" at bounding box center [515, 197] width 79 height 12
type input "$813.31"
click at [552, 279] on button "Save Edits" at bounding box center [550, 283] width 51 height 14
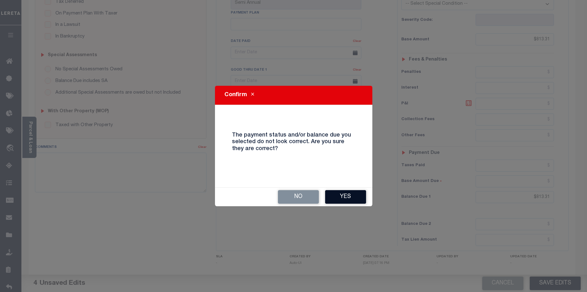
click at [344, 196] on button "Yes" at bounding box center [345, 197] width 41 height 14
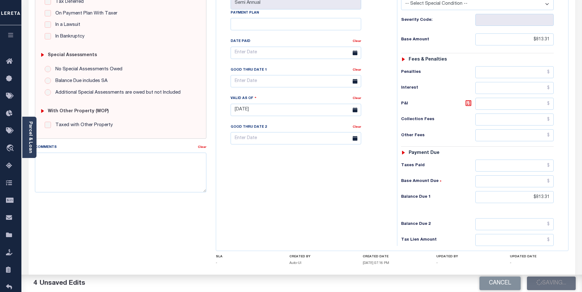
checkbox input "false"
type input "$813.31"
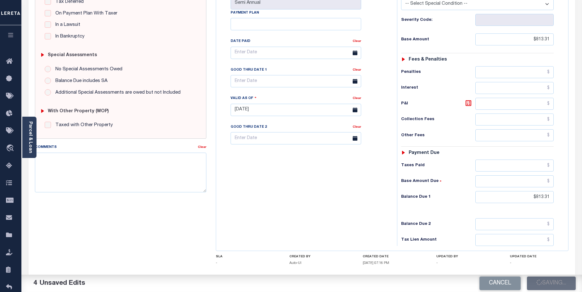
type input "$813.31"
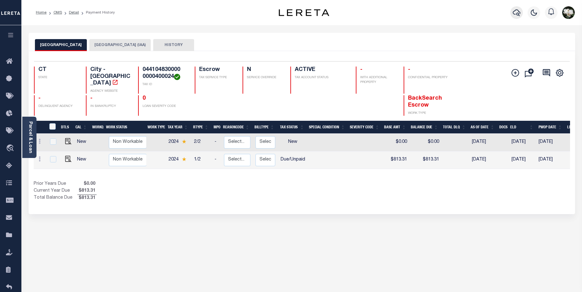
click at [515, 13] on icon "button" at bounding box center [517, 13] width 8 height 8
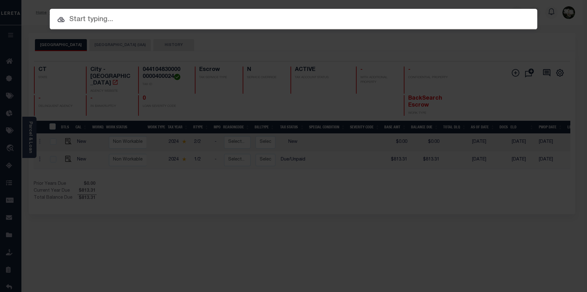
click at [119, 16] on input "text" at bounding box center [294, 19] width 488 height 11
paste input "044104830000 0000400012"
drag, startPoint x: 149, startPoint y: 17, endPoint x: 171, endPoint y: 23, distance: 23.2
click at [171, 23] on input "044104830000 0000400012" at bounding box center [294, 19] width 488 height 11
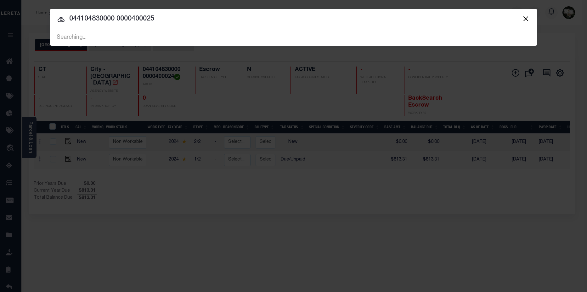
type input "044104830000 0000400025"
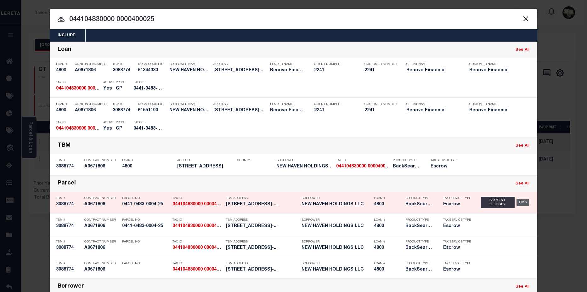
click at [524, 201] on div "OMS" at bounding box center [523, 202] width 13 height 7
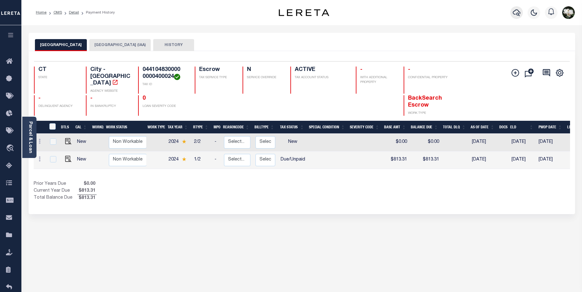
click at [517, 13] on icon "button" at bounding box center [517, 13] width 8 height 8
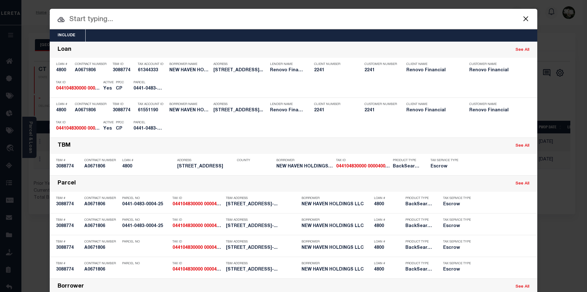
click at [119, 20] on input "text" at bounding box center [294, 19] width 488 height 11
paste input "044104830000 0000400012"
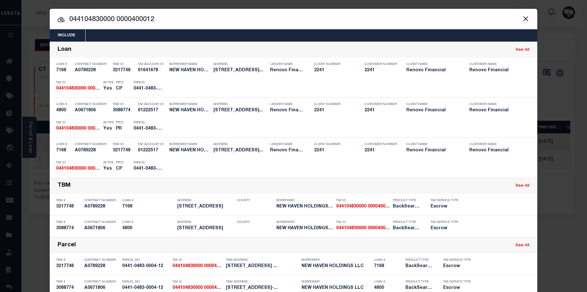
drag, startPoint x: 147, startPoint y: 20, endPoint x: 155, endPoint y: 20, distance: 8.2
click at [155, 20] on input "044104830000 0000400012" at bounding box center [294, 19] width 488 height 11
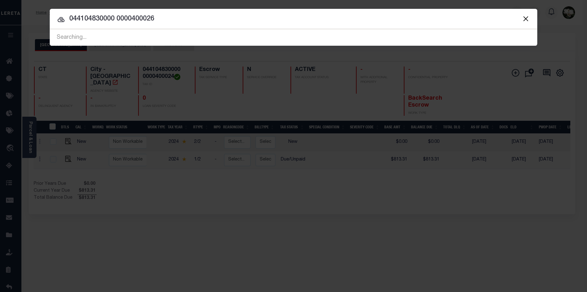
type input "044104830000 0000400026"
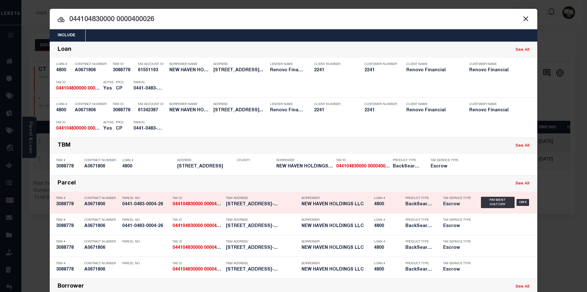
click at [417, 204] on h5 "BackSearch,Escrow" at bounding box center [420, 203] width 28 height 5
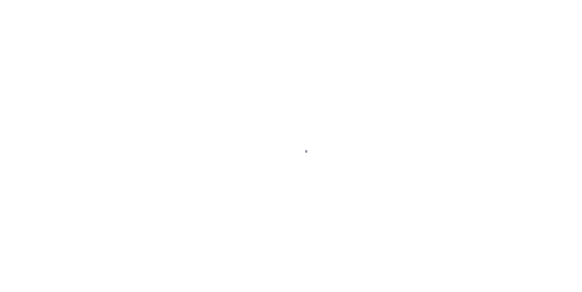
select select "Escrow"
type input "[STREET_ADDRESS]"
type input "[GEOGRAPHIC_DATA], CT 06706"
type input "a0k2L00001Vm0OM"
type input "CT"
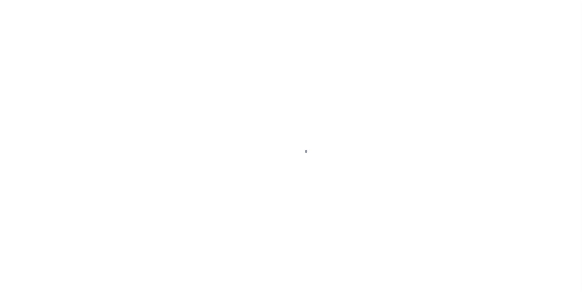
type textarea "Situs address change per client audit"
select select "25066"
select select
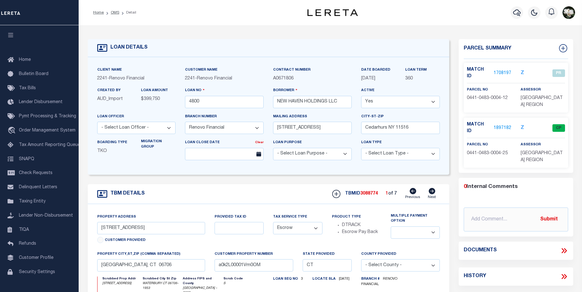
click at [502, 125] on link "1897182" at bounding box center [503, 128] width 18 height 7
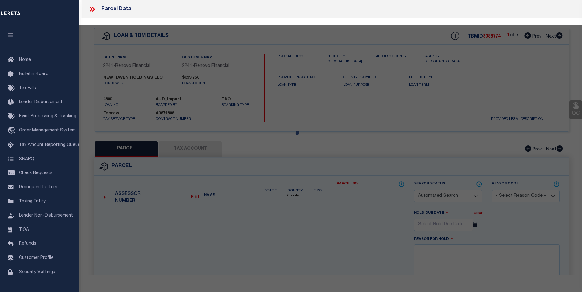
checkbox input "false"
select select "CP"
type input "NEW HAVEN HOLDINGS LLC"
type input "044104830000 0000400025"
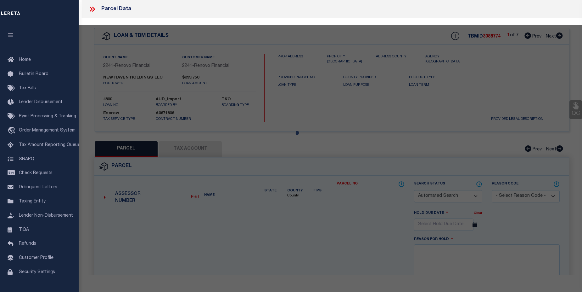
select select
type input "35 MOUNTAIN VILLAGE RD 35-25"
checkbox input "false"
type input "CT"
type textarea "UNIT 25"
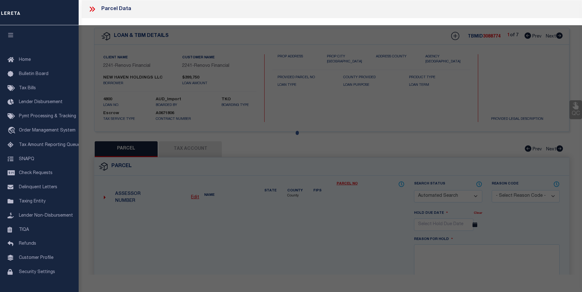
type textarea "TaxID mask has been adjusted. MLC 12/13/2024 HH - 12/11/24 - Put in JR status f…"
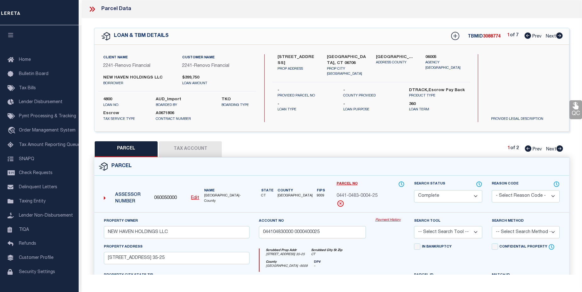
click at [391, 220] on link "Payment History" at bounding box center [390, 219] width 29 height 5
click at [558, 36] on icon at bounding box center [560, 35] width 7 height 6
select select "AS"
checkbox input "false"
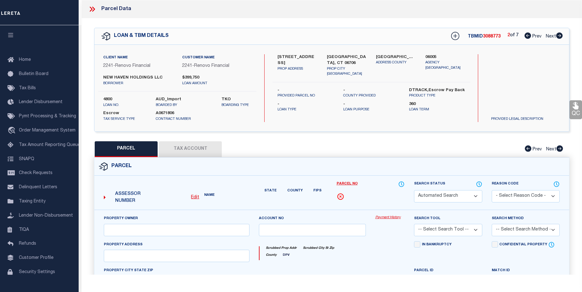
select select "CP"
type input "NEW HAVEN HOLDINGS LLC"
select select
type input "30 VAIL ST UNIT 3"
checkbox input "false"
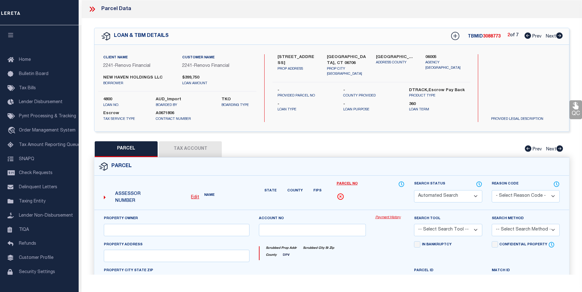
type textarea "Map Block Lot: 0389-1023-0030 Volume / Page: 8442/ 267"
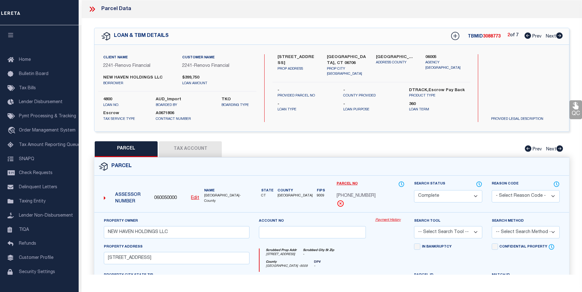
click at [558, 36] on icon at bounding box center [560, 35] width 7 height 6
select select "AS"
checkbox input "false"
select select "CP"
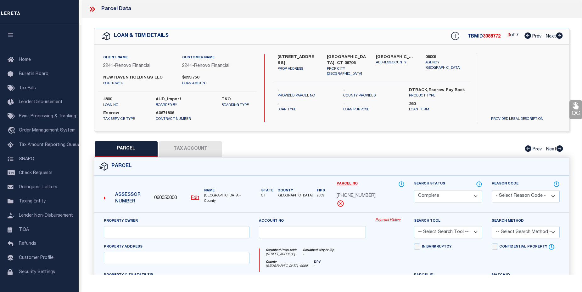
type input "NEW HAVEN HOLDINGS LLC BORROWER"
type input "Acct# D0440300 (3/5/24 Jessica)"
select select
type input "50 Sigwin Circle Unit 54"
type textarea "05/10/2022 Jessica Sanchez Obtained parcel from Gentlemen from Wallingford Asse…"
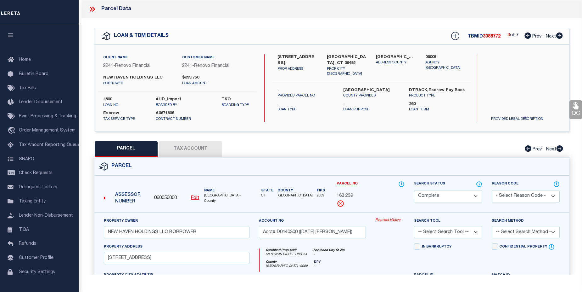
click at [558, 36] on icon at bounding box center [560, 35] width 7 height 6
select select "AS"
checkbox input "false"
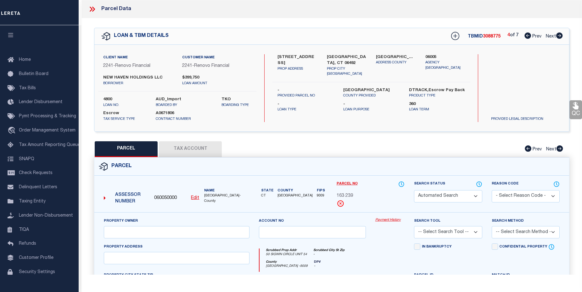
select select "CP"
type input "NEW HAVEN HOLDINGS LLC"
select select
type input "35 MOUNTAIN VILLAGE RD 24"
checkbox input "false"
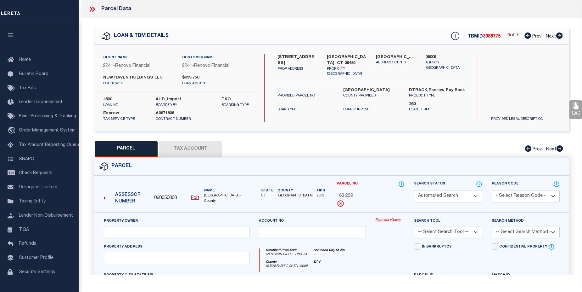
type input "WATERBURY CT"
type textarea "MAP BLOCK LOT 0441-0483-0004"
type textarea "TaxID mask has been adjusted. MLC 12/13/2024 HH - 12/11/24 - Put in JR status f…"
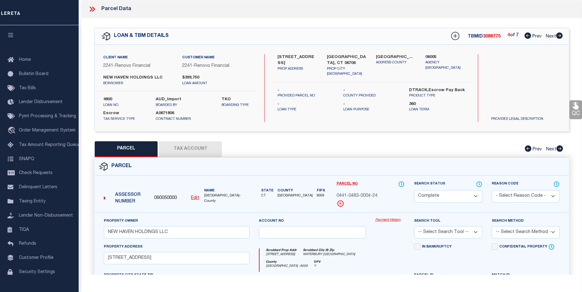
click at [558, 36] on icon at bounding box center [560, 35] width 7 height 6
select select "AS"
checkbox input "false"
select select "CP"
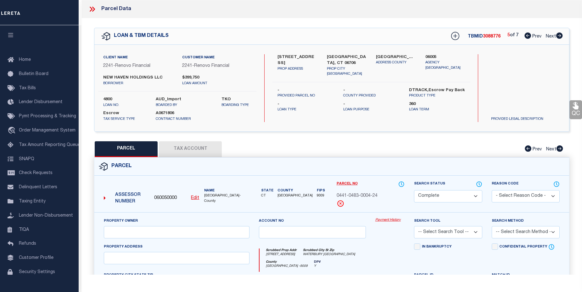
type input "NEW HAVEN HOLDINGS LLC"
select select
type input "25 LISA COURT 6"
checkbox input "false"
type textarea "Unique ID : 006002540000 0000300006 Volume / Page : 8539/ 197 Unit# : 6"
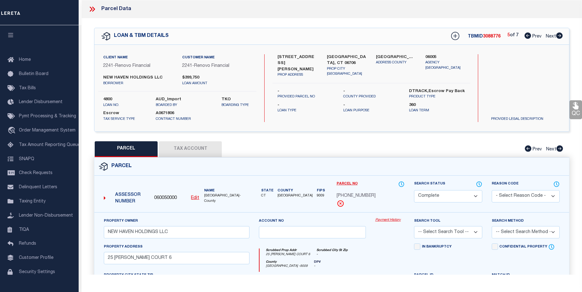
click at [558, 36] on icon at bounding box center [560, 35] width 7 height 6
select select "AS"
checkbox input "false"
select select "CP"
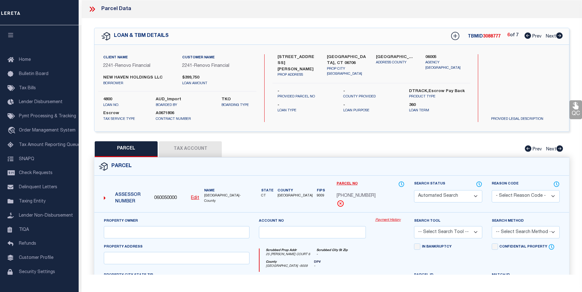
type input "NEW HAVEN HOLDINGS LLC"
type input "006002540000 0000100002"
select select
type input "16 LISA COURT UNIT 2"
checkbox input "false"
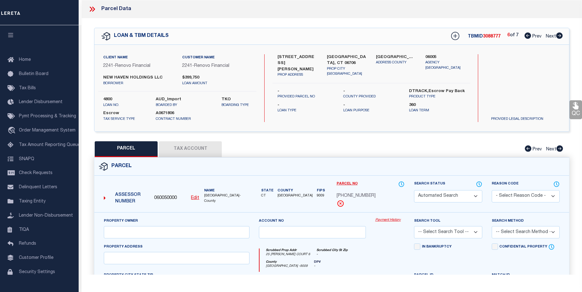
type textarea "Map Block Lot: 0060-0254-0001 Volume / Page: 8442/ 268"
click at [558, 36] on icon at bounding box center [560, 35] width 7 height 6
select select "AS"
checkbox input "false"
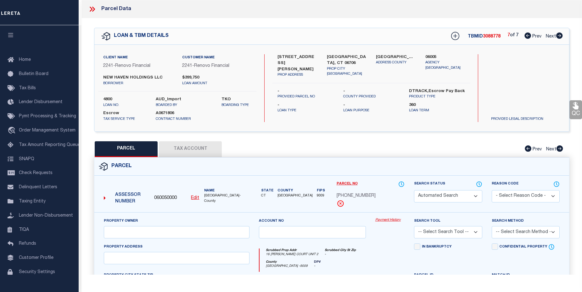
select select "CP"
type input "NEW HAVEN HOLDINGS LLC"
select select
type input "35 MOUNTAIN VILLAGE RD 24"
checkbox input "false"
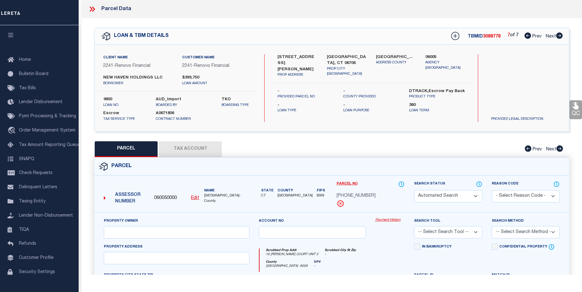
type input "WATERBURY CT"
type textarea "MAP BLOCK LOT 0441-0483-0004"
type textarea "TaxID mask has been adjusted. MLC 12/13/2024 HH - 12/11/24 - Put in JR status f…"
click at [558, 36] on icon at bounding box center [560, 35] width 7 height 6
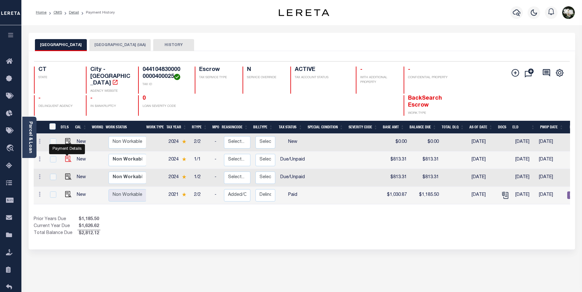
click at [66, 156] on img "" at bounding box center [68, 159] width 6 height 6
checkbox input "true"
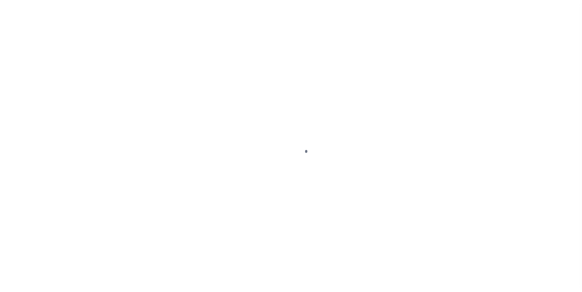
select select "DUE"
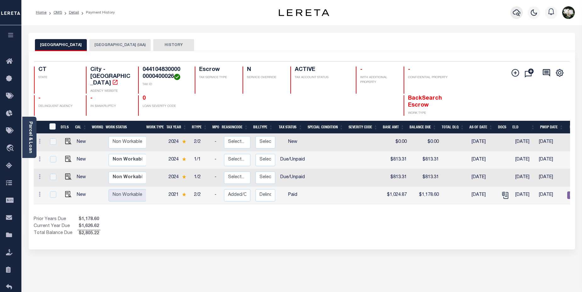
click at [514, 13] on icon "button" at bounding box center [517, 13] width 8 height 8
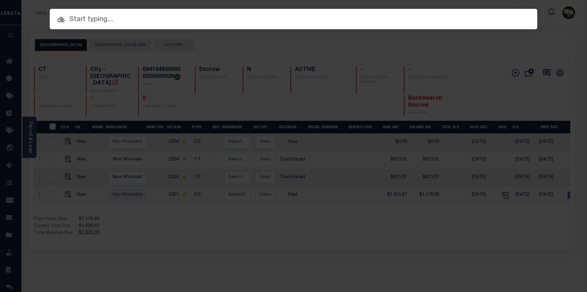
click at [144, 21] on input "text" at bounding box center [294, 19] width 488 height 11
paste input "044104830000 0000400012"
drag, startPoint x: 150, startPoint y: 19, endPoint x: 159, endPoint y: 19, distance: 8.8
click at [159, 19] on input "044104830000 0000400012" at bounding box center [294, 19] width 488 height 11
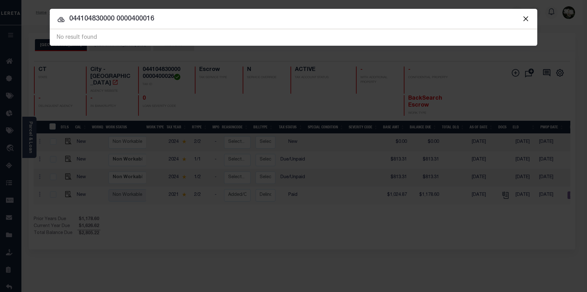
click at [167, 14] on input "044104830000 0000400016" at bounding box center [294, 19] width 488 height 11
drag, startPoint x: 178, startPoint y: 18, endPoint x: -74, endPoint y: -11, distance: 254.2
click at [0, 0] on html "Home OMS Detail Payment History Profile" at bounding box center [293, 197] width 587 height 394
type input "895 [PERSON_NAME]"
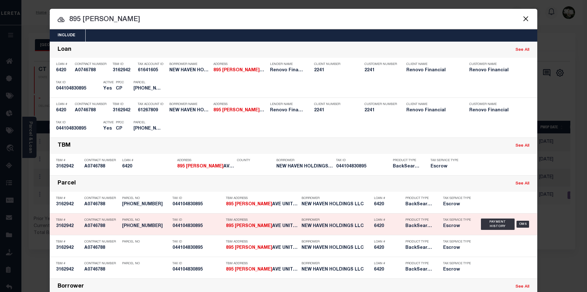
click at [315, 226] on h5 "NEW HAVEN HOLDINGS LLC" at bounding box center [336, 225] width 69 height 5
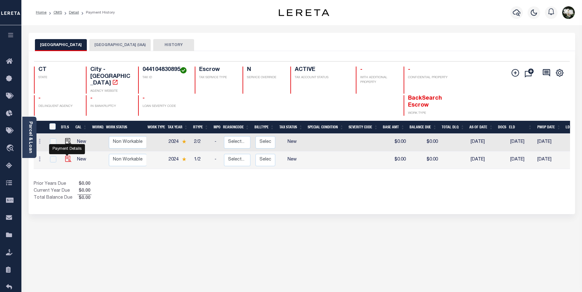
click at [67, 156] on img "" at bounding box center [68, 159] width 6 height 6
checkbox input "true"
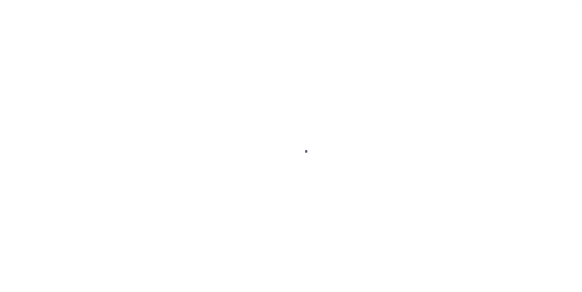
select select "NW2"
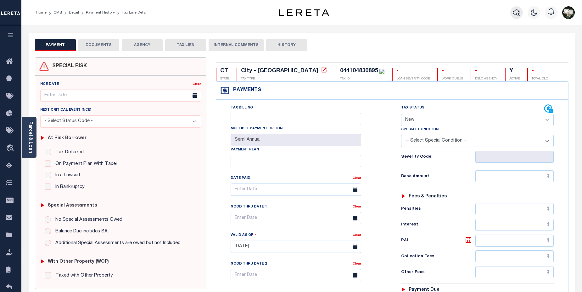
click at [515, 14] on icon "button" at bounding box center [517, 13] width 8 height 8
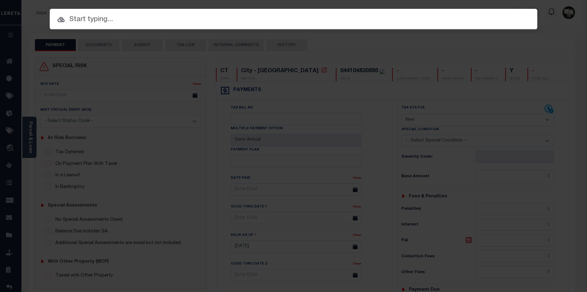
click at [155, 19] on input "text" at bounding box center [294, 19] width 488 height 11
paste input "044104830000 0000400012"
drag, startPoint x: 150, startPoint y: 22, endPoint x: 158, endPoint y: 21, distance: 8.8
click at [158, 21] on input "044104830000 0000400012" at bounding box center [294, 19] width 488 height 11
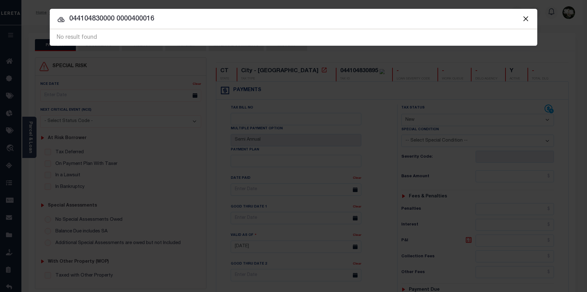
drag, startPoint x: 204, startPoint y: 17, endPoint x: 28, endPoint y: 4, distance: 176.8
click at [28, 4] on div "Include Loans TBM Customers Borrowers Payments (Lender Non-Disb) Payments (Lend…" at bounding box center [293, 146] width 587 height 292
type input "895 hamilton"
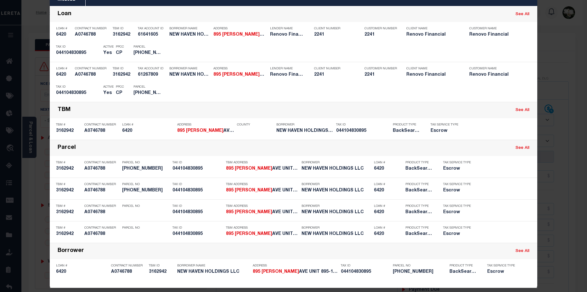
scroll to position [42, 0]
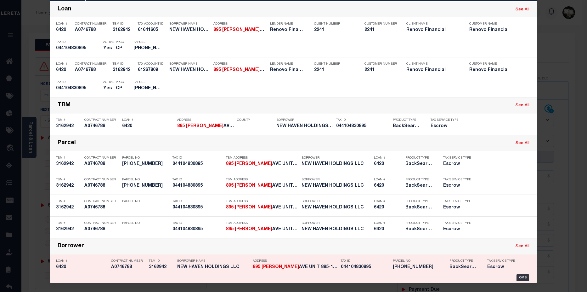
click at [353, 267] on h5 "044104830895" at bounding box center [365, 266] width 49 height 5
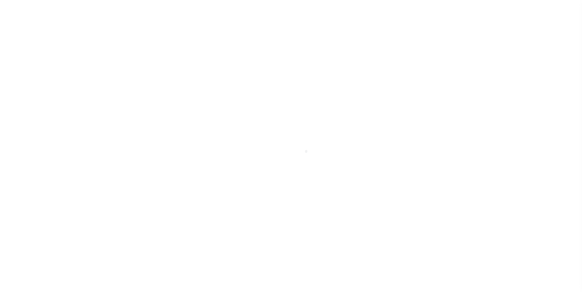
select select "Escrow"
type input "[STREET_ADDRESS][PERSON_NAME]"
type input "[GEOGRAPHIC_DATA], CT 06706"
type input "a0k8Y00000bMaRL"
type input "CT"
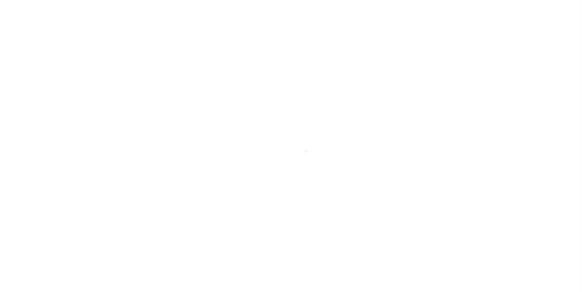
type textarea "Situs change per client audit"
select select "25066"
select select
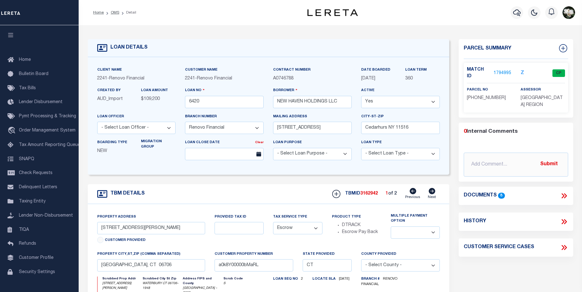
click at [502, 70] on link "1794995" at bounding box center [503, 73] width 18 height 7
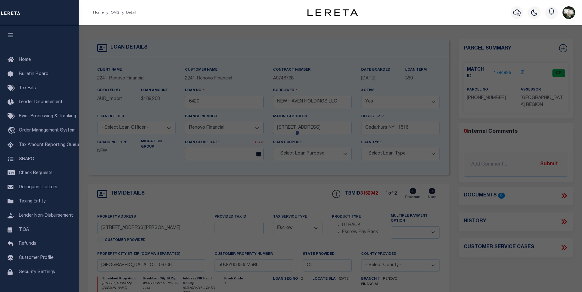
checkbox input "false"
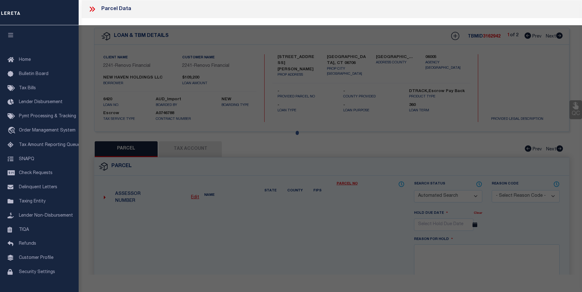
select select "CP"
type input "NEW HAVEN HOLDINGS LLC"
select select
type input "[STREET_ADDRESS][PERSON_NAME]"
checkbox input "false"
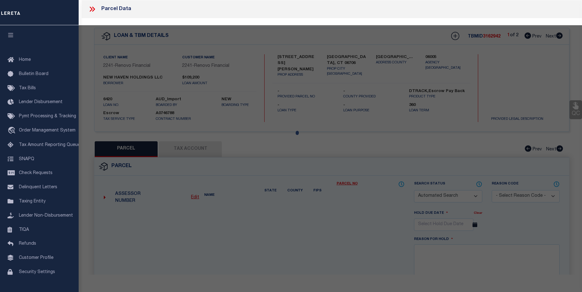
type input "Hamden, CT 06514"
type textarea "Unique ID: 044104830000 0089500016"
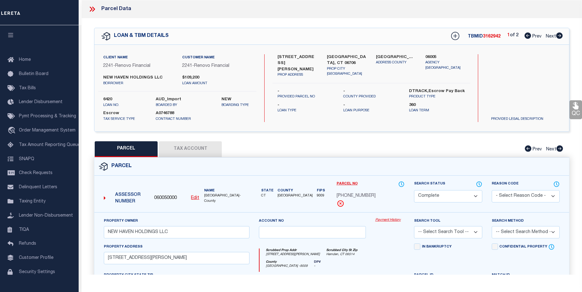
click at [392, 220] on link "Payment History" at bounding box center [390, 219] width 29 height 5
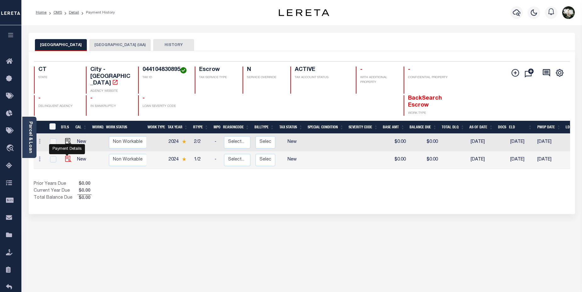
click at [67, 156] on img "" at bounding box center [68, 159] width 6 height 6
checkbox input "true"
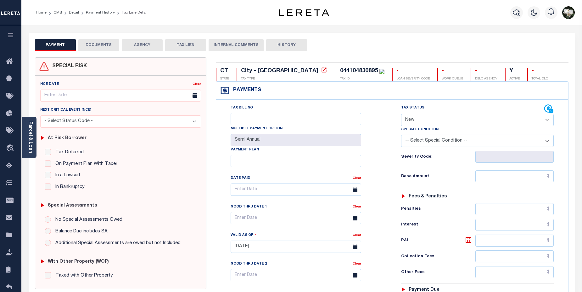
click at [549, 120] on select "- Select Status Code - Open Due/Unpaid Paid Incomplete No Tax Due Internal Refu…" at bounding box center [477, 120] width 153 height 12
select select "DUE"
click at [401, 114] on select "- Select Status Code - Open Due/Unpaid Paid Incomplete No Tax Due Internal Refu…" at bounding box center [477, 120] width 153 height 12
type input "[DATE]"
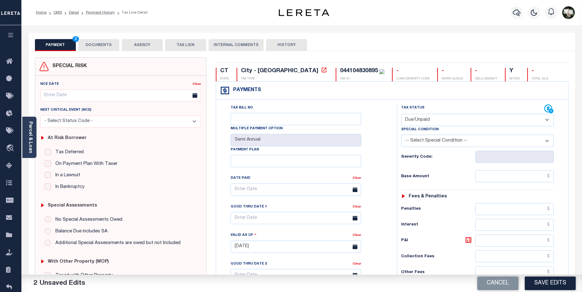
click at [528, 143] on select "-- Select Special Condition -- 3RD PARTY TAX LIEN AGENCY TAX LIEN (A.K.A Inside…" at bounding box center [477, 140] width 153 height 12
click at [510, 171] on input "text" at bounding box center [515, 176] width 79 height 12
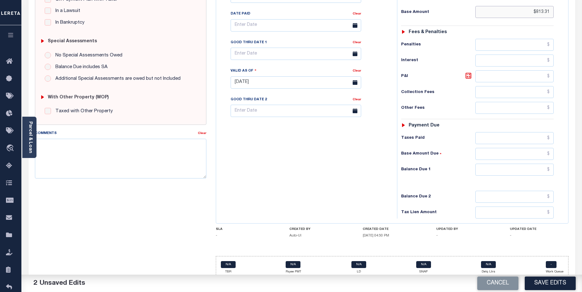
scroll to position [172, 0]
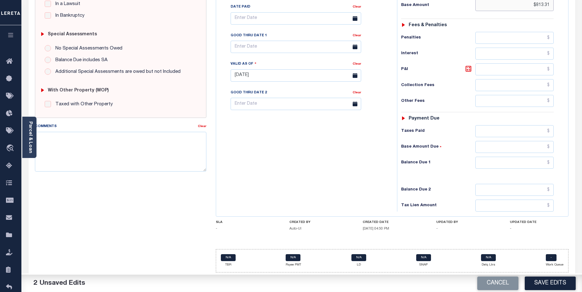
type input "$813.31"
click at [523, 164] on input "text" at bounding box center [515, 162] width 79 height 12
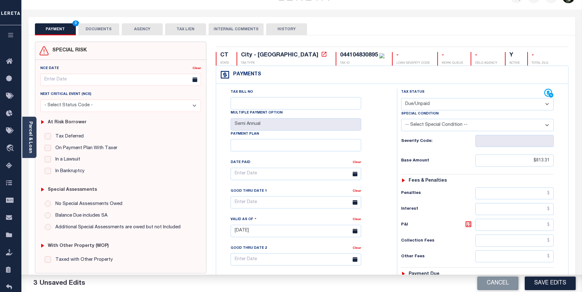
scroll to position [31, 0]
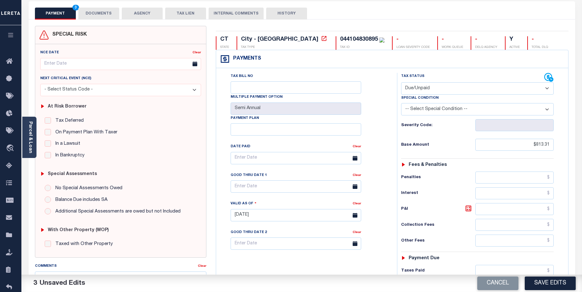
type input "$813.31"
click at [256, 86] on input "Tax Bill No" at bounding box center [296, 87] width 131 height 12
type input "2024-01-0021409-00"
click at [540, 281] on button "Save Edits" at bounding box center [550, 283] width 51 height 14
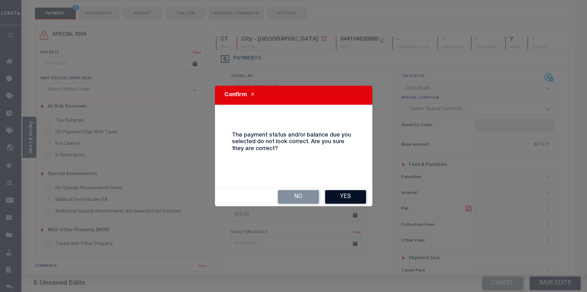
click at [349, 200] on button "Yes" at bounding box center [345, 197] width 41 height 14
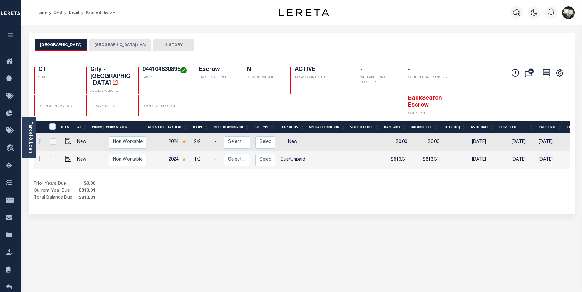
click at [524, 12] on div at bounding box center [516, 13] width 17 height 22
click at [516, 14] on icon "button" at bounding box center [517, 13] width 8 height 8
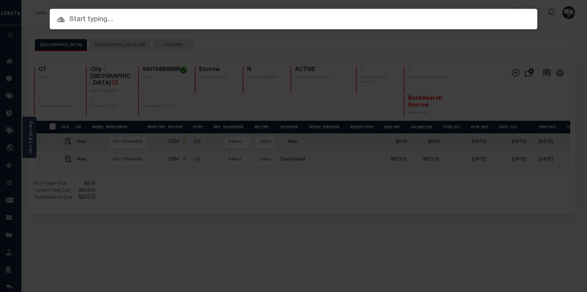
click at [130, 20] on input "text" at bounding box center [294, 19] width 488 height 11
paste input "10020990"
type input "10020990"
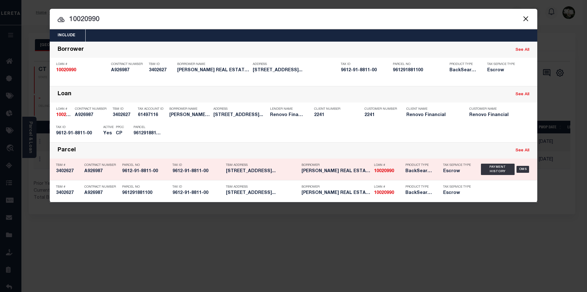
click at [361, 172] on h5 "[PERSON_NAME] REAL ESTATE HOLDINGS LLC" at bounding box center [336, 170] width 69 height 5
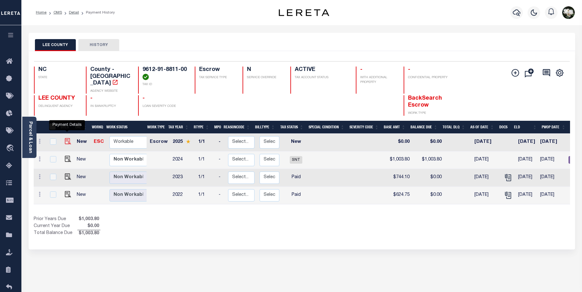
click at [67, 138] on img "" at bounding box center [68, 141] width 6 height 6
checkbox input "true"
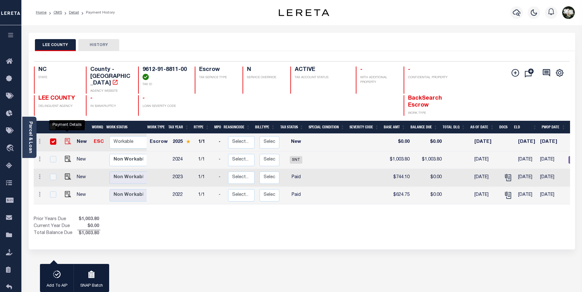
click at [65, 138] on img "" at bounding box center [68, 141] width 6 height 6
checkbox input "false"
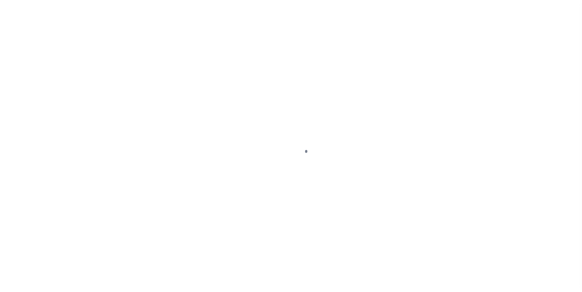
select select "NW2"
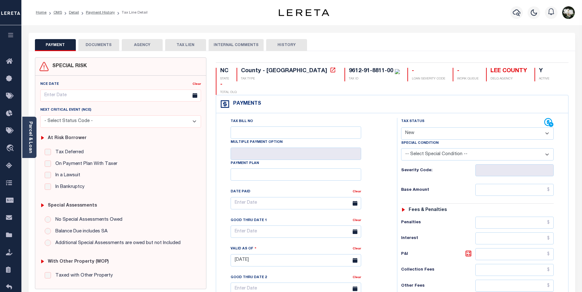
click at [105, 45] on button "DOCUMENTS" at bounding box center [98, 45] width 41 height 12
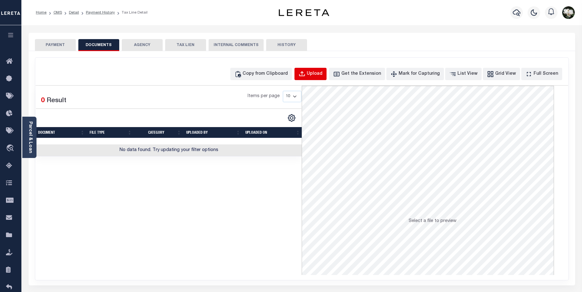
click at [323, 73] on div "Upload" at bounding box center [315, 74] width 16 height 7
select select "POP"
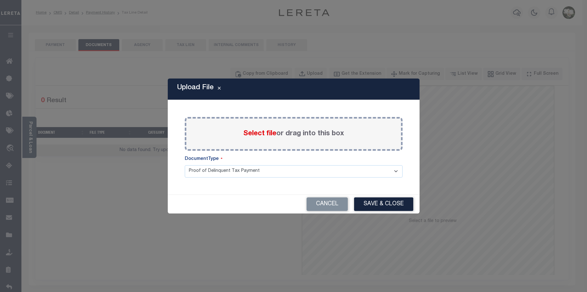
click at [267, 136] on span "Select file" at bounding box center [259, 133] width 33 height 7
click at [0, 0] on input "Select file or drag into this box" at bounding box center [0, 0] width 0 height 0
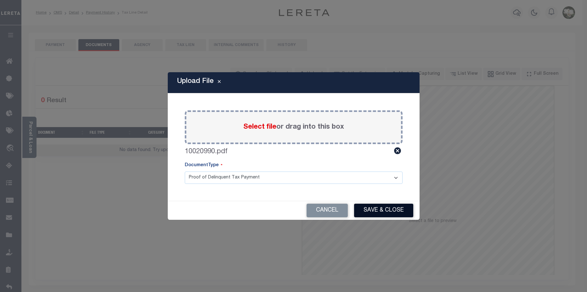
click at [388, 209] on button "Save & Close" at bounding box center [383, 210] width 59 height 14
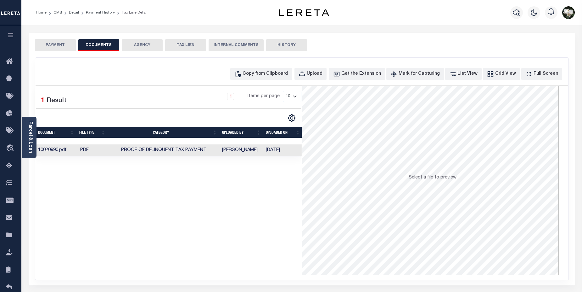
click at [77, 149] on td ".PDF" at bounding box center [92, 150] width 31 height 12
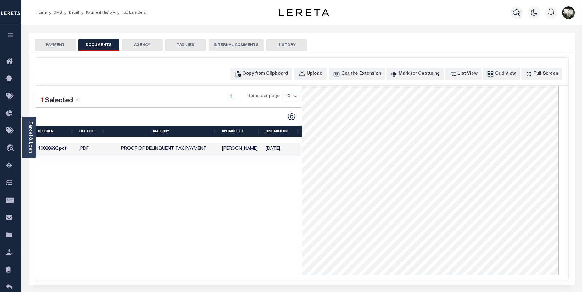
click at [57, 46] on button "PAYMENT" at bounding box center [55, 45] width 41 height 12
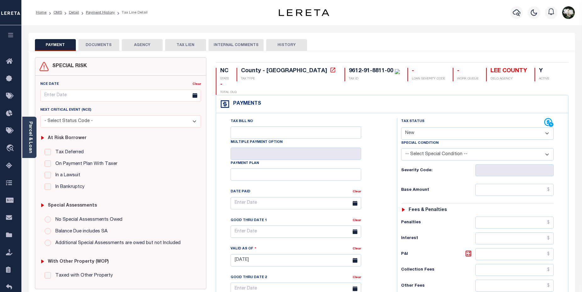
click at [95, 46] on button "DOCUMENTS" at bounding box center [98, 45] width 41 height 12
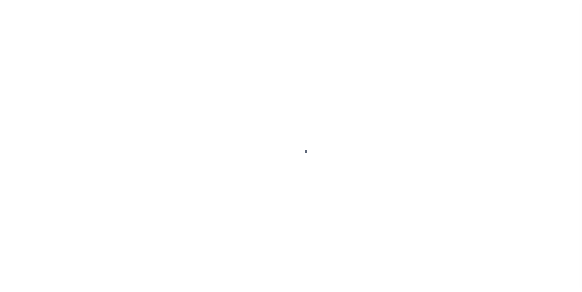
select select "NW2"
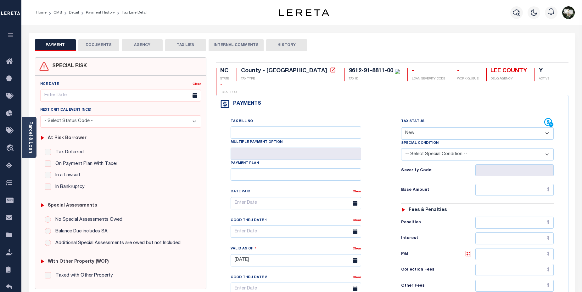
click at [94, 43] on button "DOCUMENTS" at bounding box center [98, 45] width 41 height 12
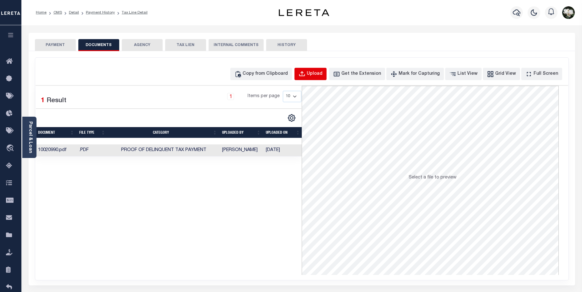
click at [321, 73] on div "Upload" at bounding box center [315, 74] width 16 height 7
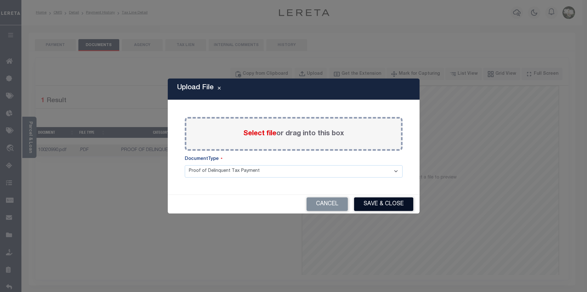
click at [368, 204] on button "Save & Close" at bounding box center [383, 204] width 59 height 14
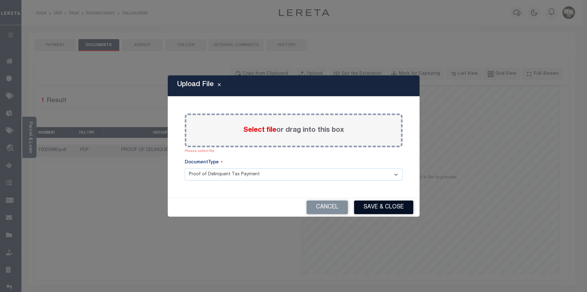
click at [383, 209] on button "Save & Close" at bounding box center [383, 207] width 59 height 14
click at [258, 131] on span "Select file" at bounding box center [259, 130] width 33 height 7
click at [0, 0] on input "Select file or drag into this box" at bounding box center [0, 0] width 0 height 0
click at [260, 132] on span "Select file" at bounding box center [259, 130] width 33 height 7
click at [0, 0] on input "Select file or drag into this box" at bounding box center [0, 0] width 0 height 0
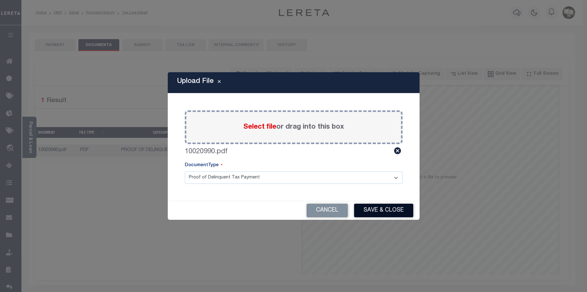
click at [381, 211] on button "Save & Close" at bounding box center [383, 210] width 59 height 14
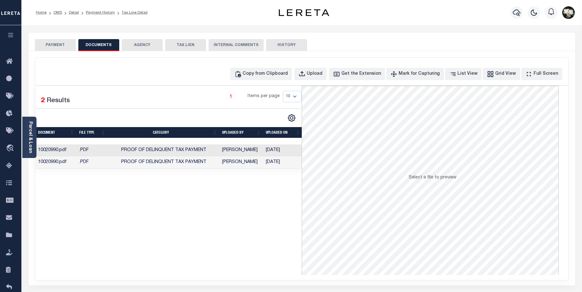
click at [49, 152] on td "10020990.pdf" at bounding box center [56, 150] width 41 height 12
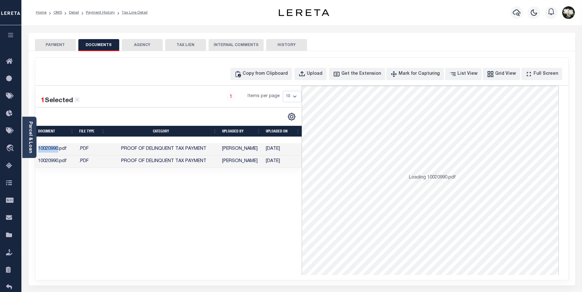
click at [49, 152] on td "10020990.pdf" at bounding box center [56, 149] width 41 height 12
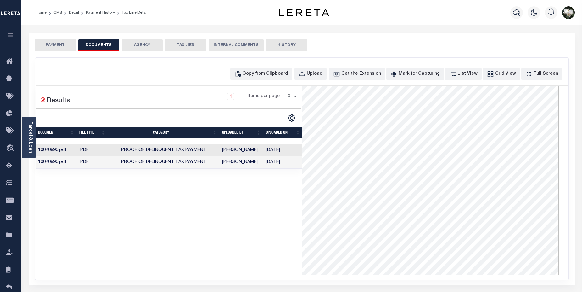
click at [48, 162] on td "10020990.pdf" at bounding box center [56, 162] width 41 height 12
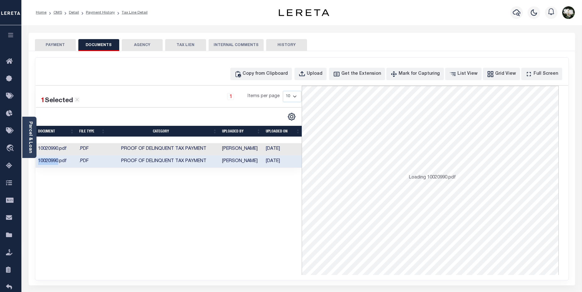
click at [48, 162] on td "10020990.pdf" at bounding box center [56, 161] width 41 height 12
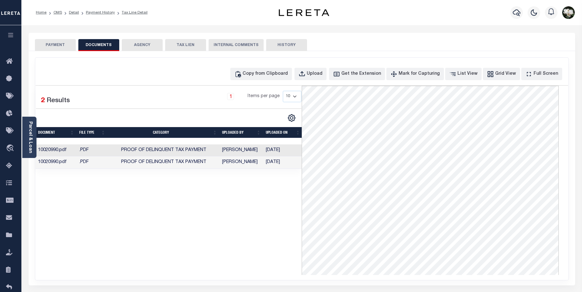
drag, startPoint x: 249, startPoint y: 207, endPoint x: 241, endPoint y: 230, distance: 24.7
click at [241, 230] on div "1 Selected 2 Results 1 Items per page 10 25 50 100" at bounding box center [169, 180] width 267 height 189
click at [63, 148] on td "10020990.pdf" at bounding box center [56, 150] width 41 height 12
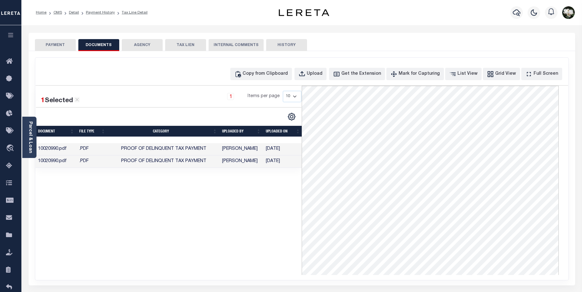
click at [258, 210] on div "1 Selected 2 Results 1 Items per page 10 25 50 100" at bounding box center [169, 180] width 267 height 189
click at [37, 161] on td "10020990.pdf" at bounding box center [56, 161] width 41 height 12
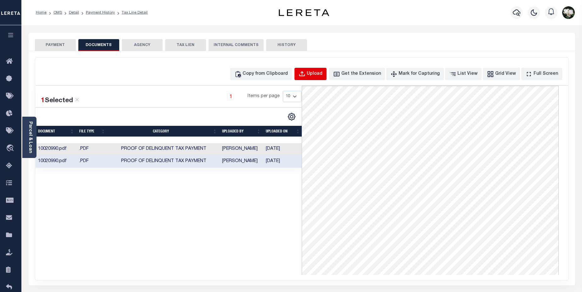
click at [323, 73] on div "Upload" at bounding box center [315, 74] width 16 height 7
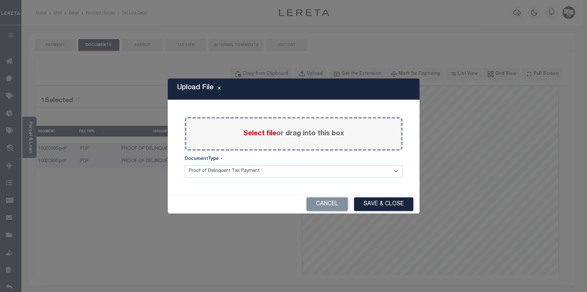
click at [262, 133] on span "Select file" at bounding box center [259, 133] width 33 height 7
click at [0, 0] on input "Select file or drag into this box" at bounding box center [0, 0] width 0 height 0
click at [264, 133] on span "Select file" at bounding box center [259, 133] width 33 height 7
click at [0, 0] on input "Select file or drag into this box" at bounding box center [0, 0] width 0 height 0
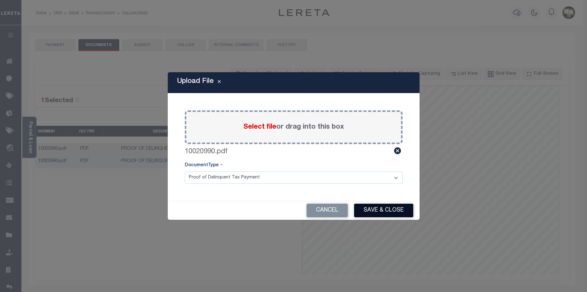
click at [387, 211] on button "Save & Close" at bounding box center [383, 210] width 59 height 14
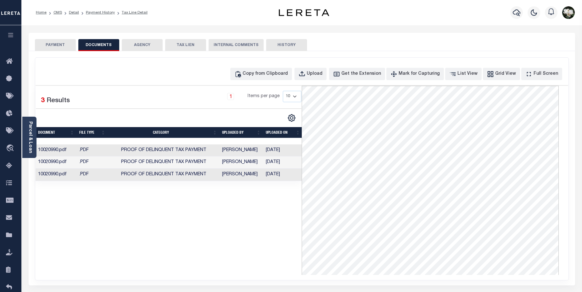
click at [52, 175] on td "10020990.pdf" at bounding box center [56, 174] width 41 height 12
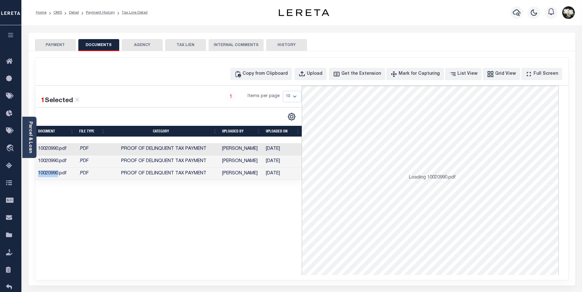
click at [52, 175] on td "10020990.pdf" at bounding box center [56, 173] width 41 height 12
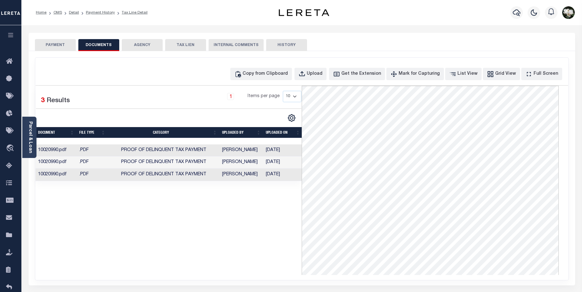
click at [61, 162] on td "10020990.pdf" at bounding box center [56, 162] width 41 height 12
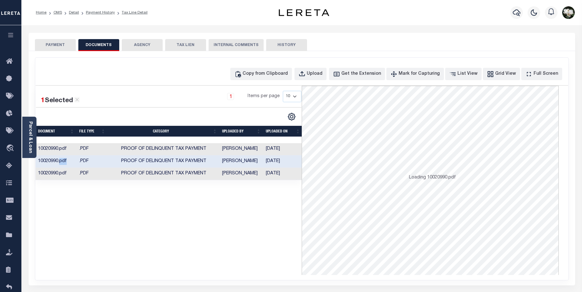
click at [61, 162] on td "10020990.pdf" at bounding box center [56, 161] width 41 height 12
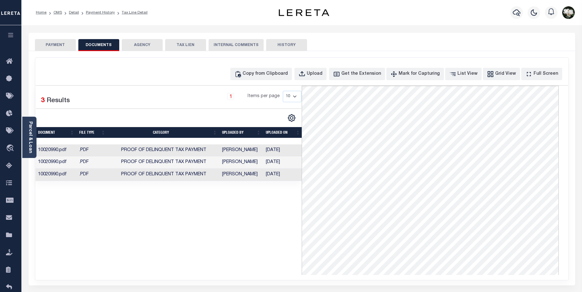
click at [62, 149] on td "10020990.pdf" at bounding box center [56, 150] width 41 height 12
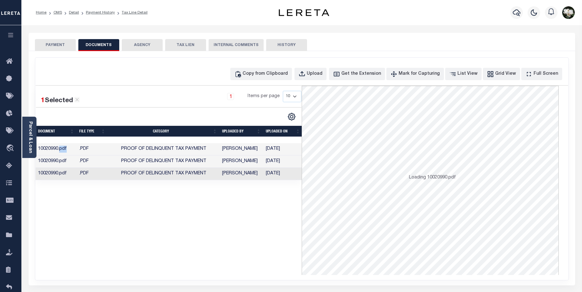
click at [62, 149] on td "10020990.pdf" at bounding box center [56, 149] width 41 height 12
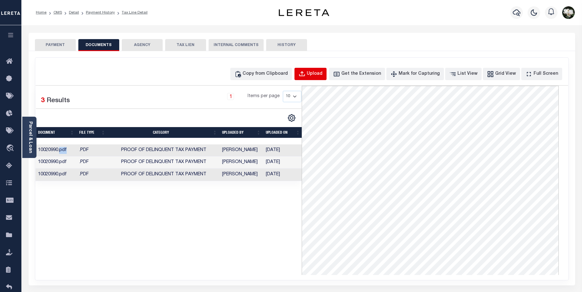
click at [321, 74] on div "Upload" at bounding box center [315, 74] width 16 height 7
select select "POP"
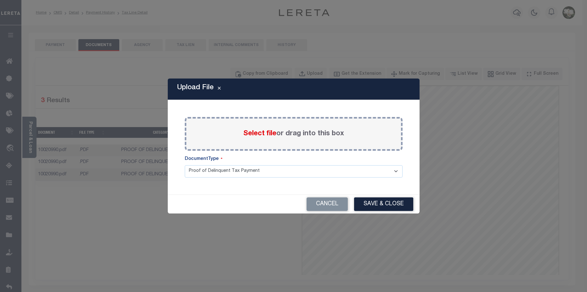
click at [263, 132] on span "Select file" at bounding box center [259, 133] width 33 height 7
click at [0, 0] on input "Select file or drag into this box" at bounding box center [0, 0] width 0 height 0
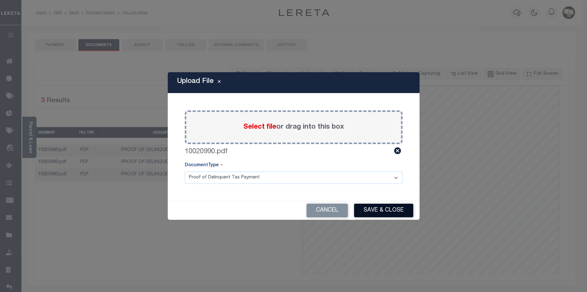
click at [389, 213] on button "Save & Close" at bounding box center [383, 210] width 59 height 14
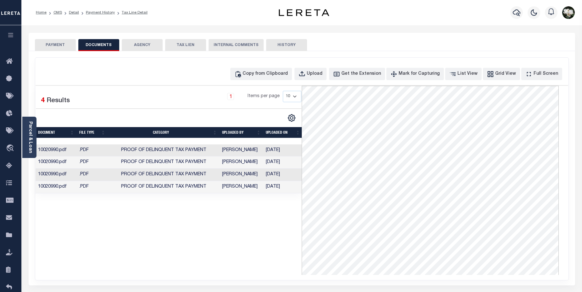
click at [42, 186] on td "10020990.pdf" at bounding box center [56, 187] width 41 height 12
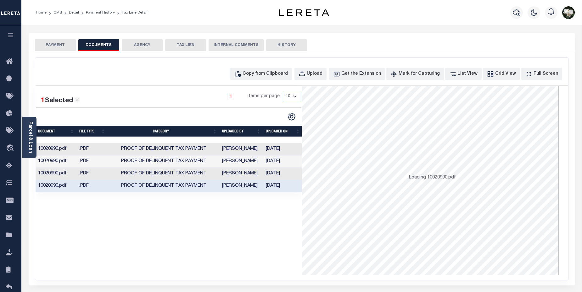
click at [42, 186] on td "10020990.pdf" at bounding box center [56, 186] width 41 height 12
